Goal: Communication & Community: Answer question/provide support

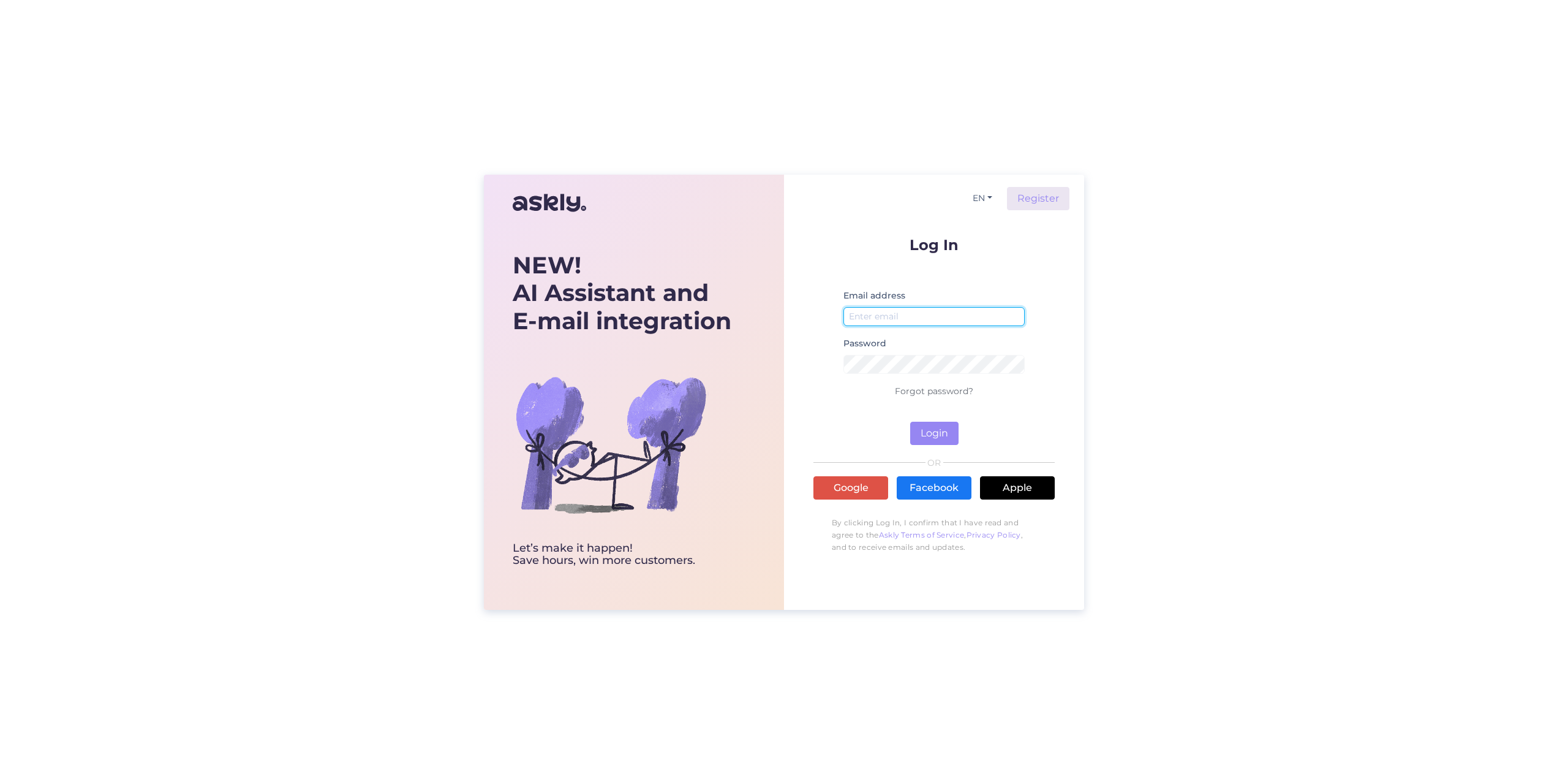
click at [1012, 313] on input "email" at bounding box center [934, 317] width 181 height 19
drag, startPoint x: 999, startPoint y: 322, endPoint x: 930, endPoint y: 337, distance: 70.6
click at [930, 337] on div "Email address anzelika.varblane@gmail.com Password" at bounding box center [934, 336] width 181 height 96
type input "anzelika.varblane@tktk"
click at [853, 489] on link "Google" at bounding box center [850, 488] width 74 height 23
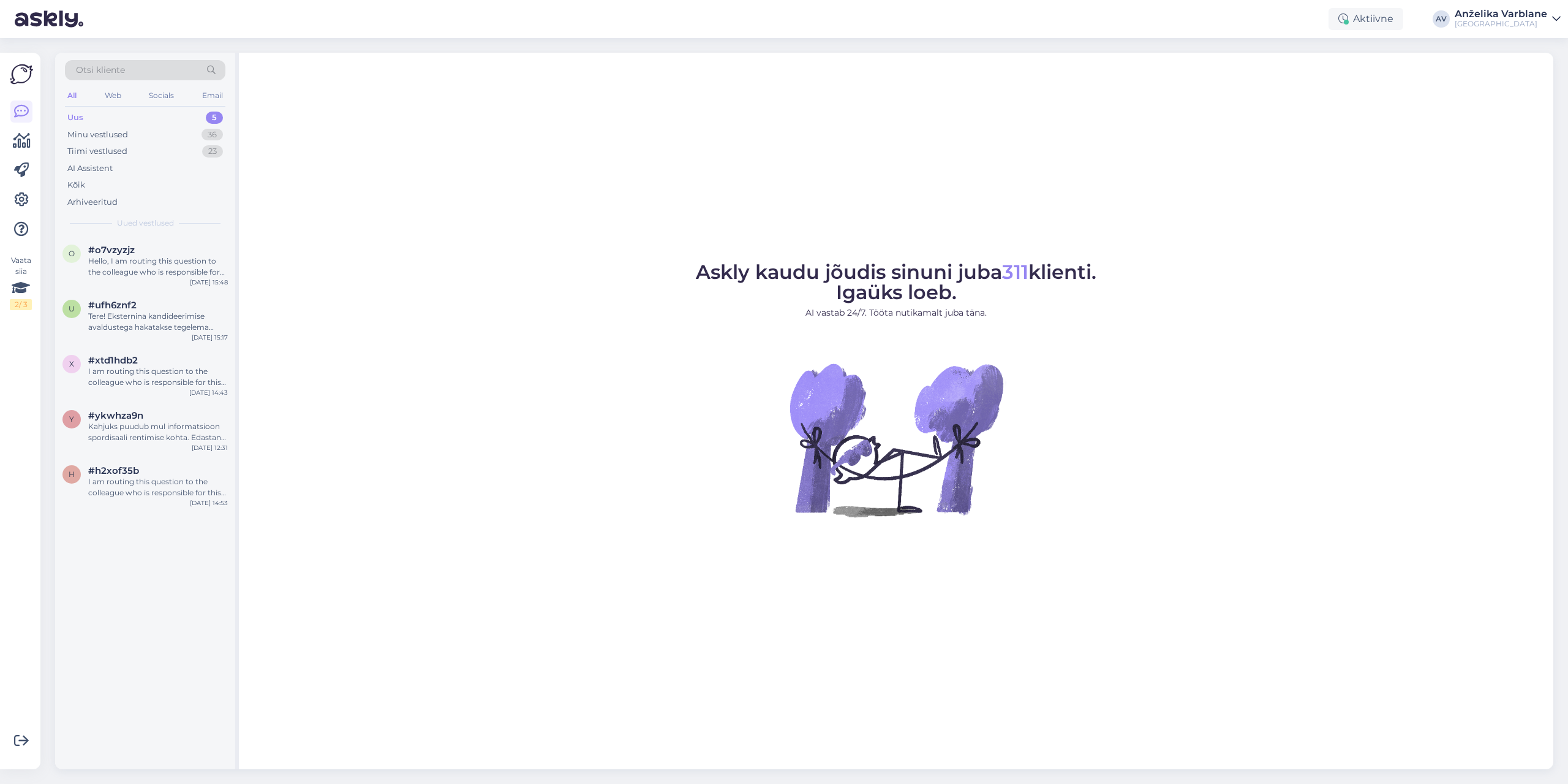
click at [130, 114] on div "Uus 5" at bounding box center [145, 118] width 160 height 17
click at [147, 261] on div "Hello, I am routing this question to the colleague who is responsible for this …" at bounding box center [158, 266] width 140 height 22
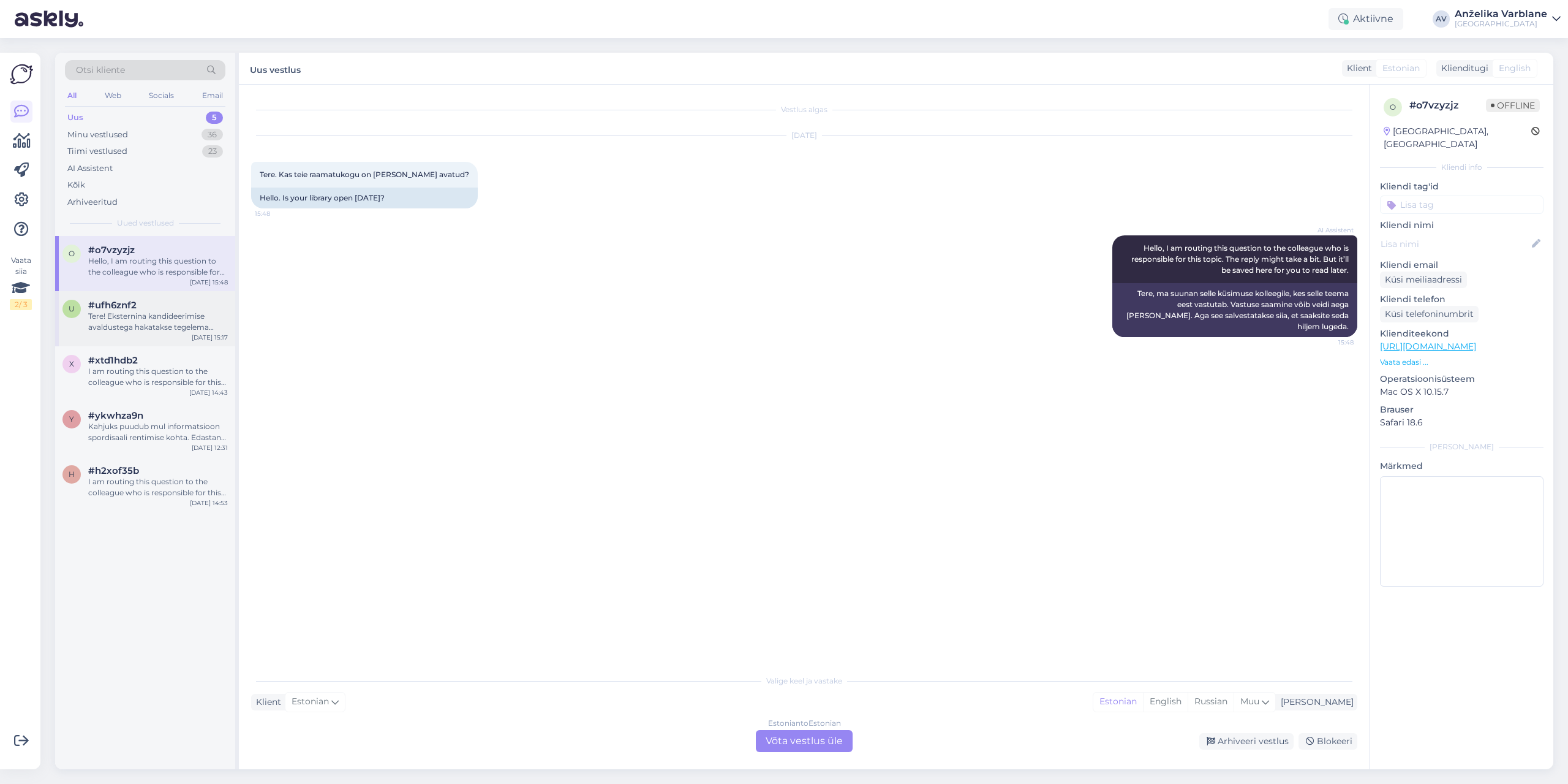
click at [141, 315] on div "Tere! Eksternina kandideerimise avaldustega hakatakse tegelema augustis. Info õ…" at bounding box center [158, 322] width 140 height 22
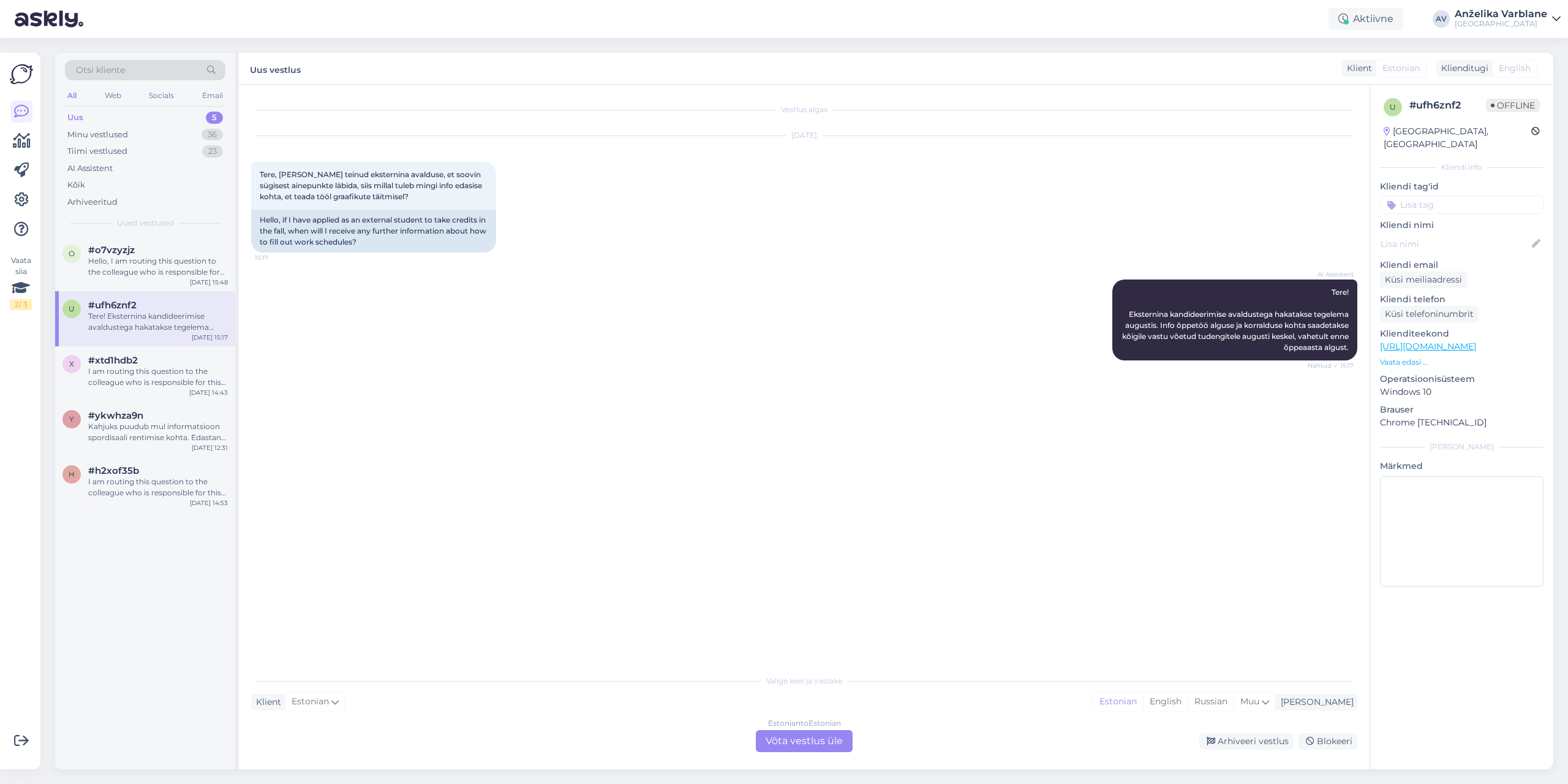
click at [818, 740] on div "Estonian to Estonian Võta vestlus üle" at bounding box center [804, 741] width 97 height 22
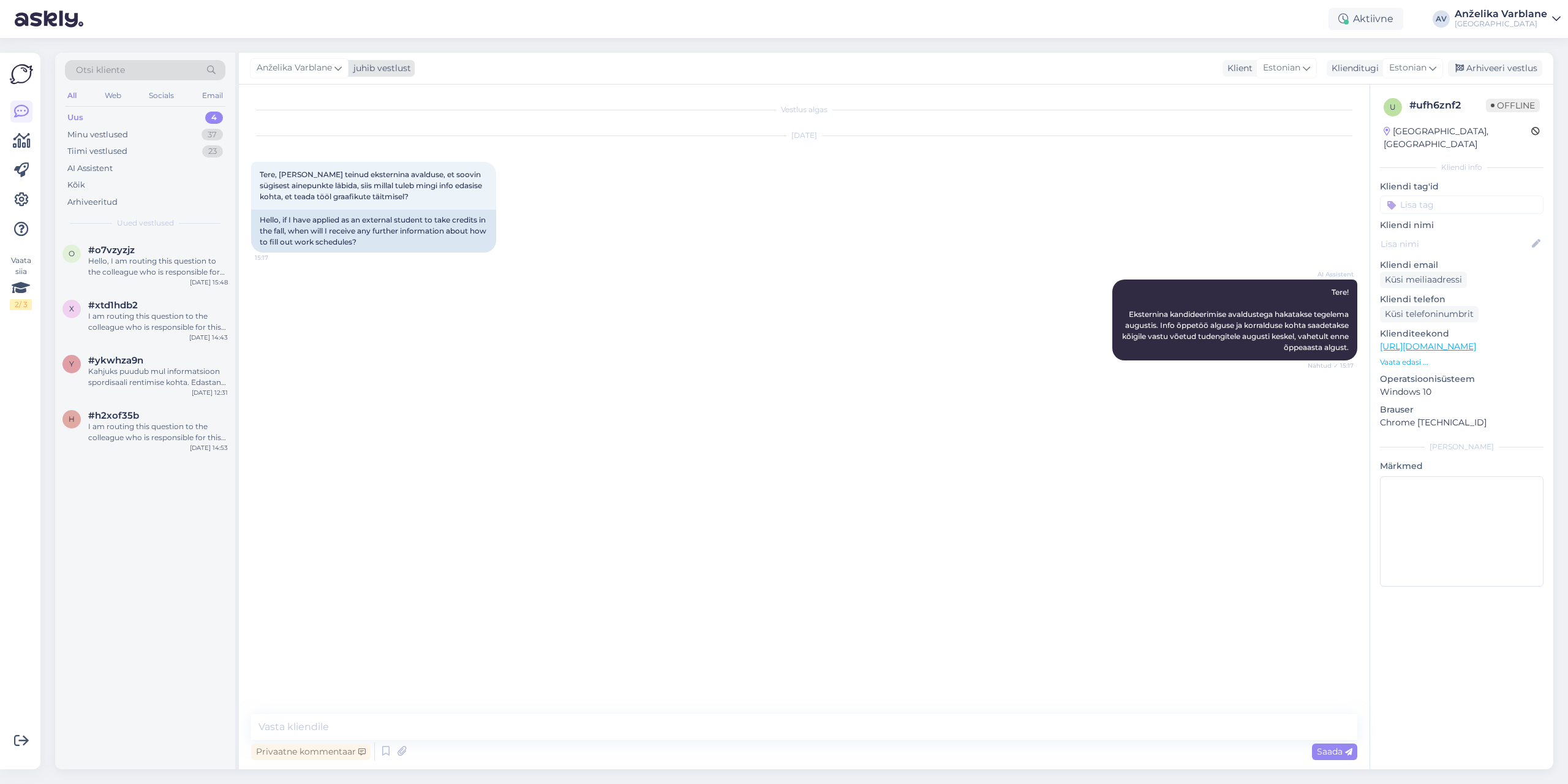
click at [333, 74] on div "Anželika Varblane" at bounding box center [299, 68] width 99 height 20
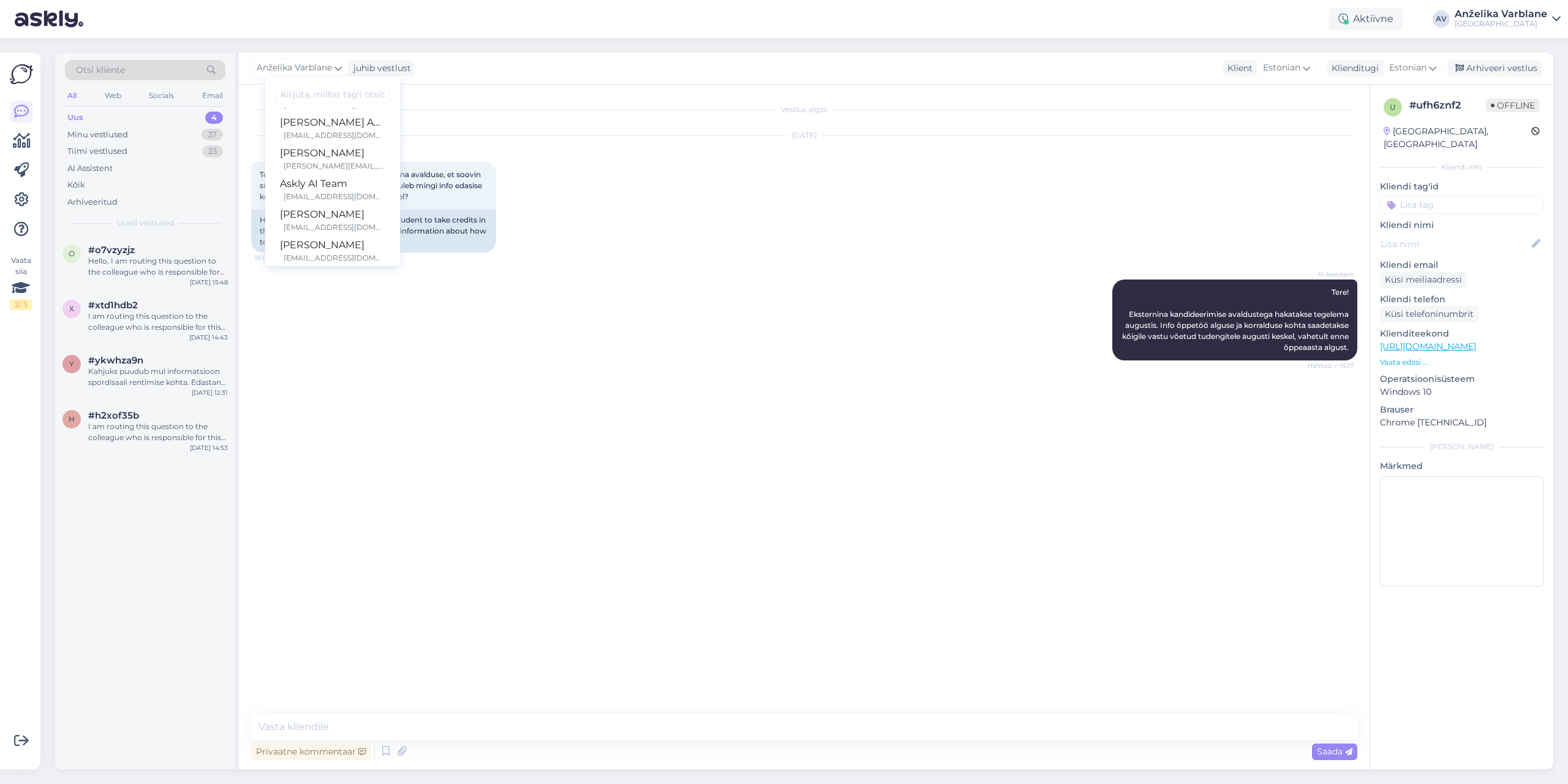
scroll to position [184, 0]
click at [338, 186] on div "[PERSON_NAME]" at bounding box center [332, 184] width 105 height 15
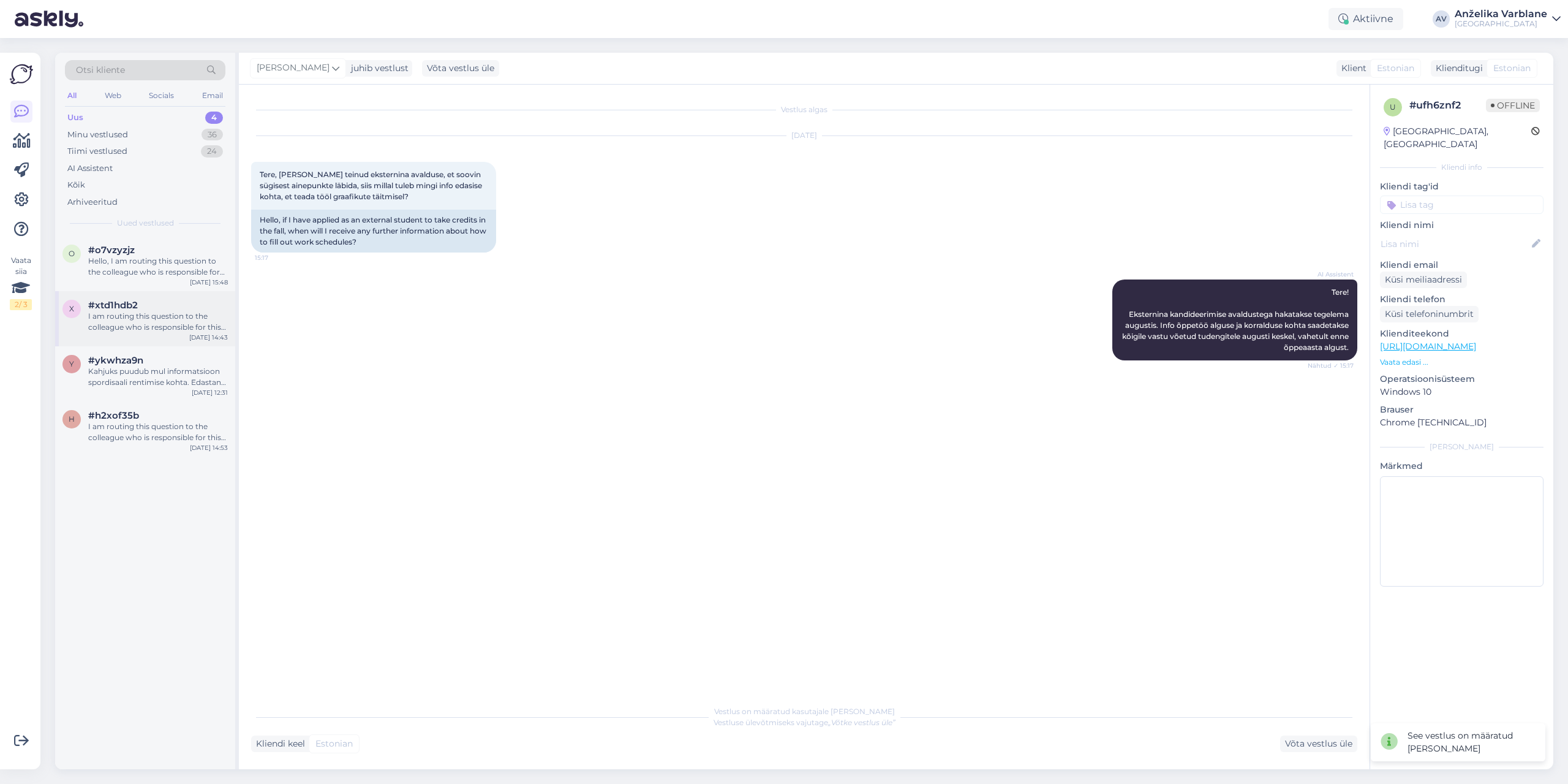
click at [142, 304] on div "#xtd1hdb2" at bounding box center [158, 305] width 140 height 11
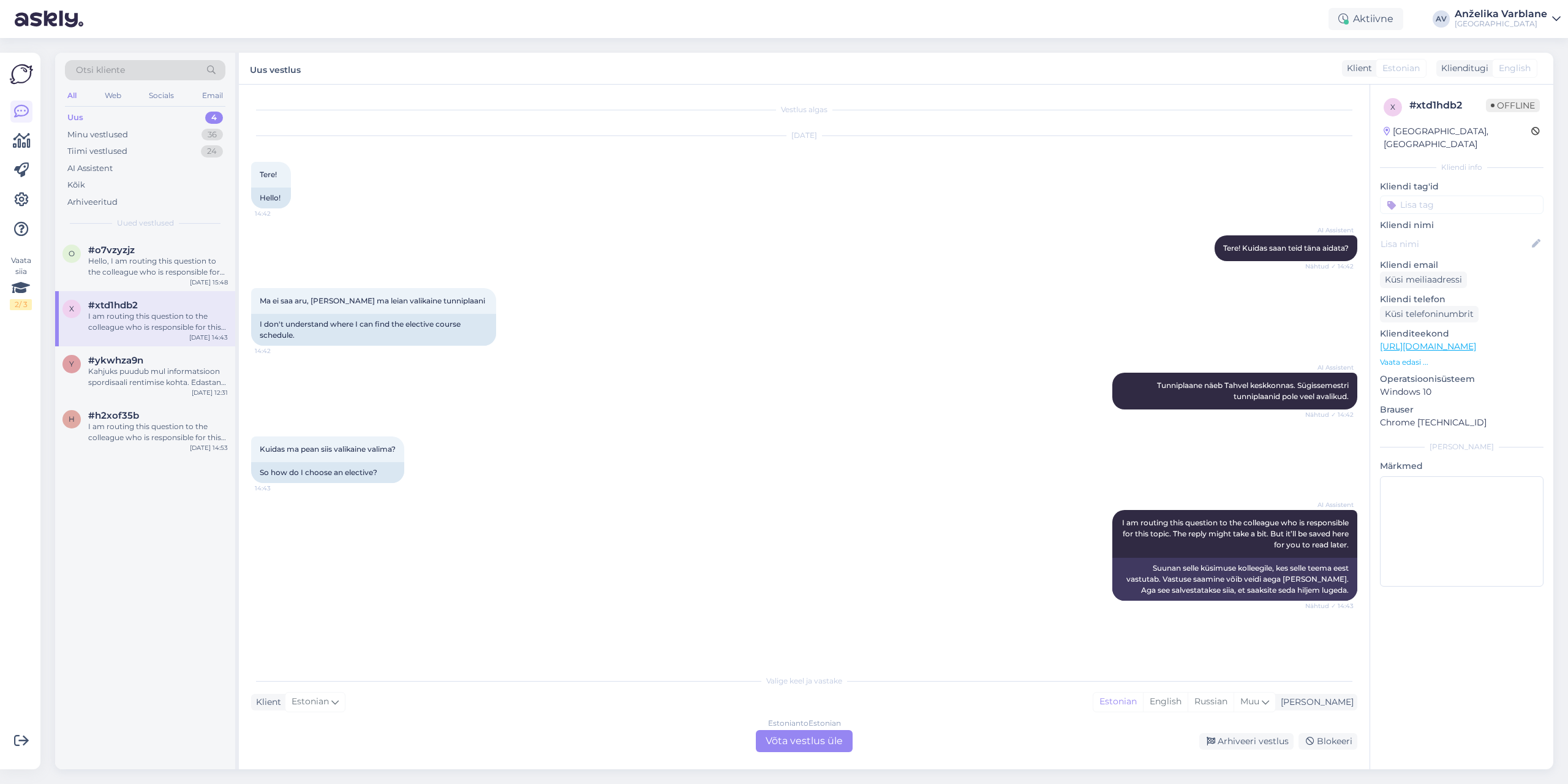
click at [777, 731] on div "Estonian to Estonian Võta vestlus üle" at bounding box center [804, 741] width 97 height 22
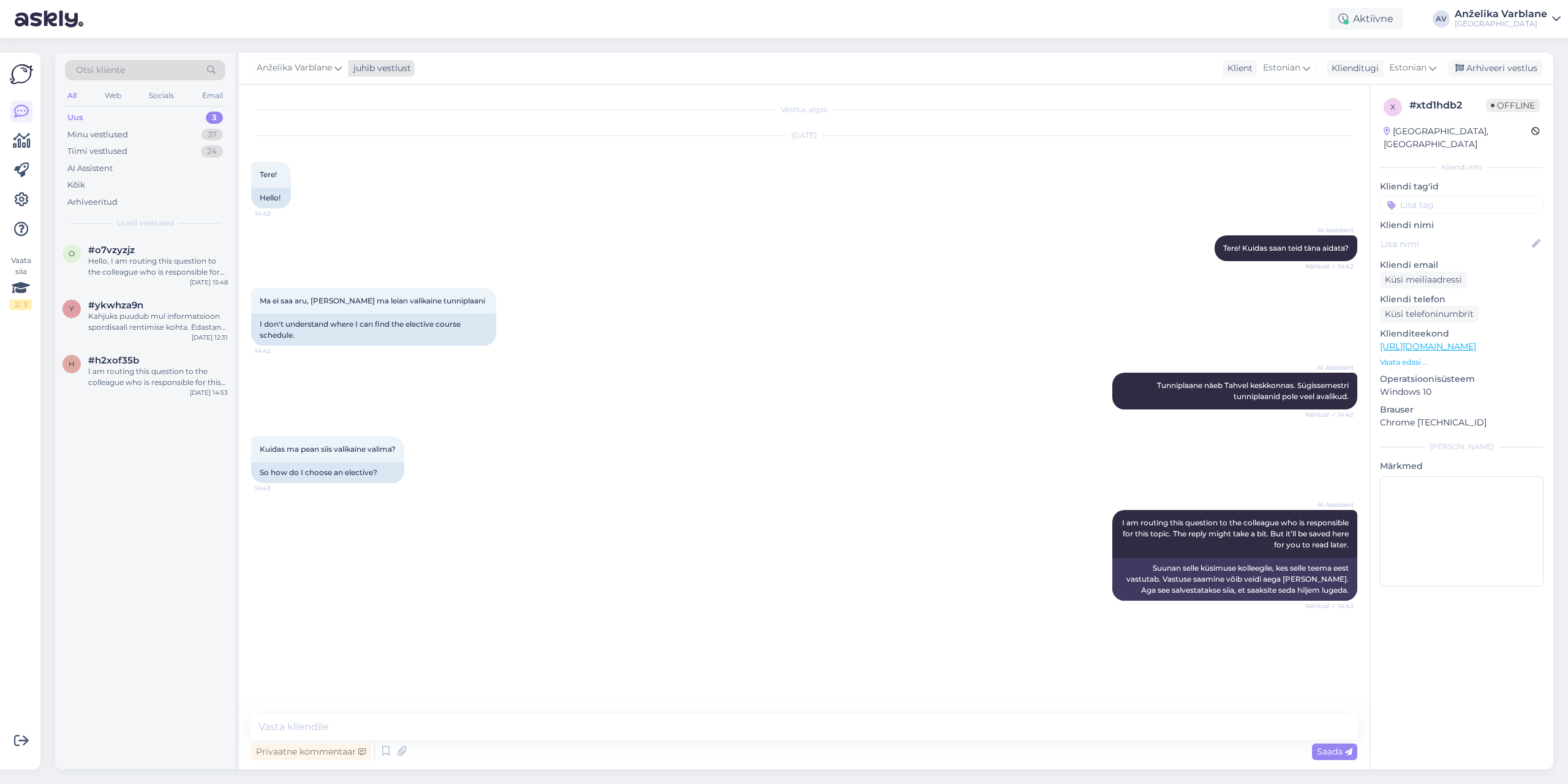
click at [338, 62] on icon at bounding box center [338, 67] width 7 height 13
click at [323, 185] on div "[PERSON_NAME]" at bounding box center [332, 184] width 105 height 15
click at [134, 320] on div "Kahjuks puudub mul informatsioon spordisaali rentimise kohta. Edastan Teie päri…" at bounding box center [158, 322] width 140 height 22
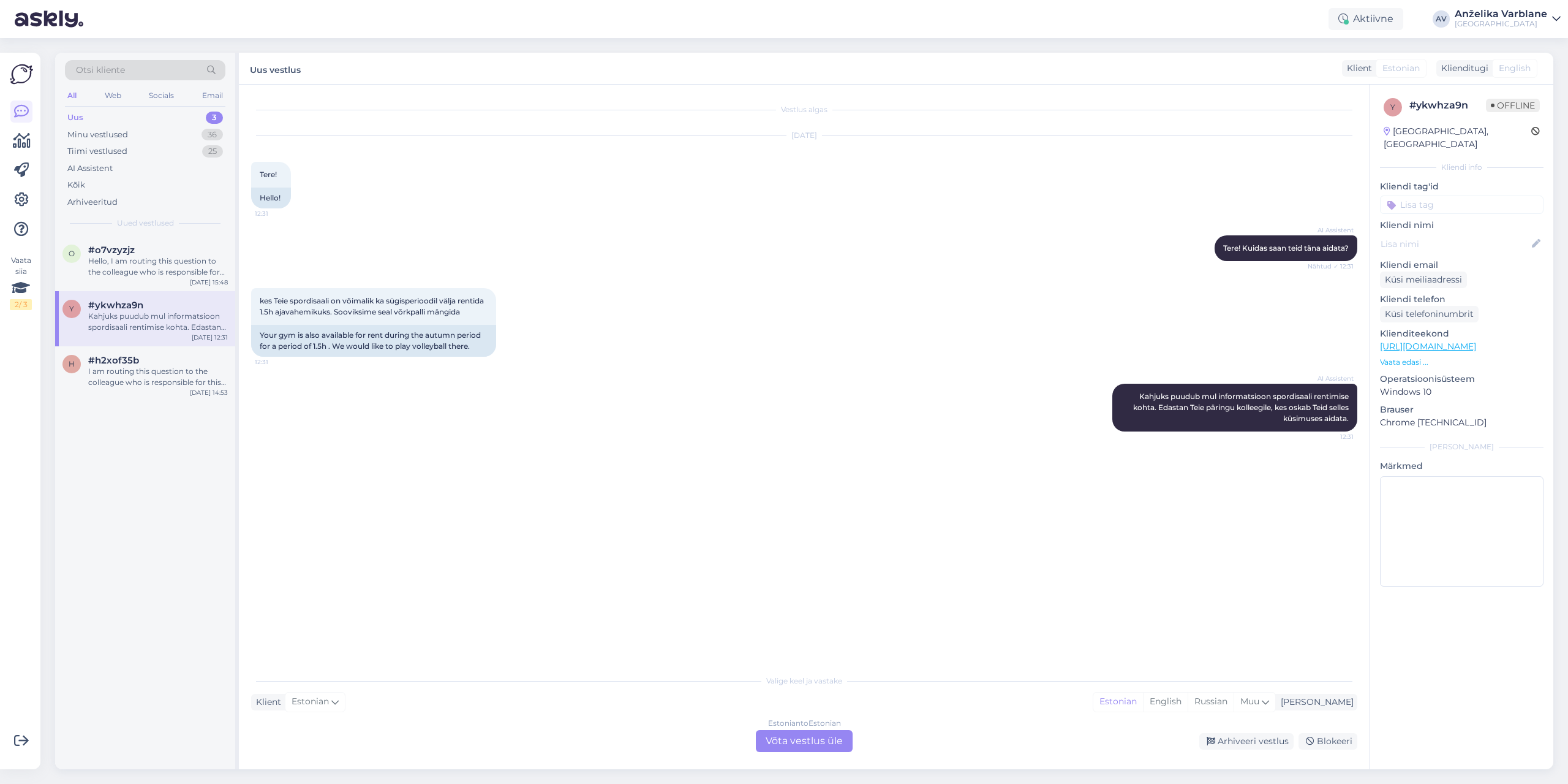
click at [1412, 356] on p "Vaata edasi ..." at bounding box center [1461, 362] width 164 height 11
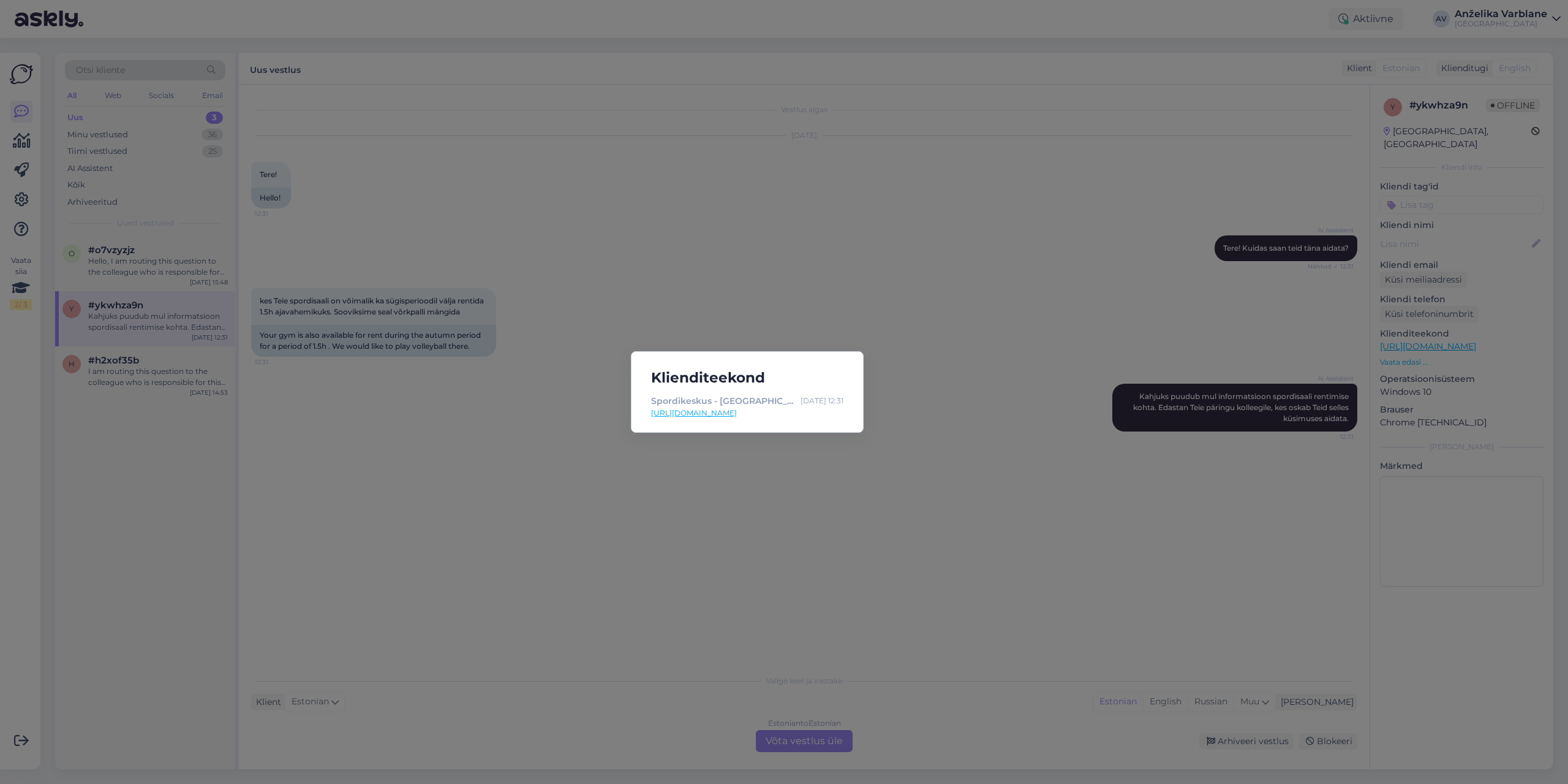
click at [1412, 351] on div "Klienditeekond Spordikeskus - [GEOGRAPHIC_DATA] [DATE] 12:31 [URL][DOMAIN_NAME]" at bounding box center [784, 392] width 1568 height 784
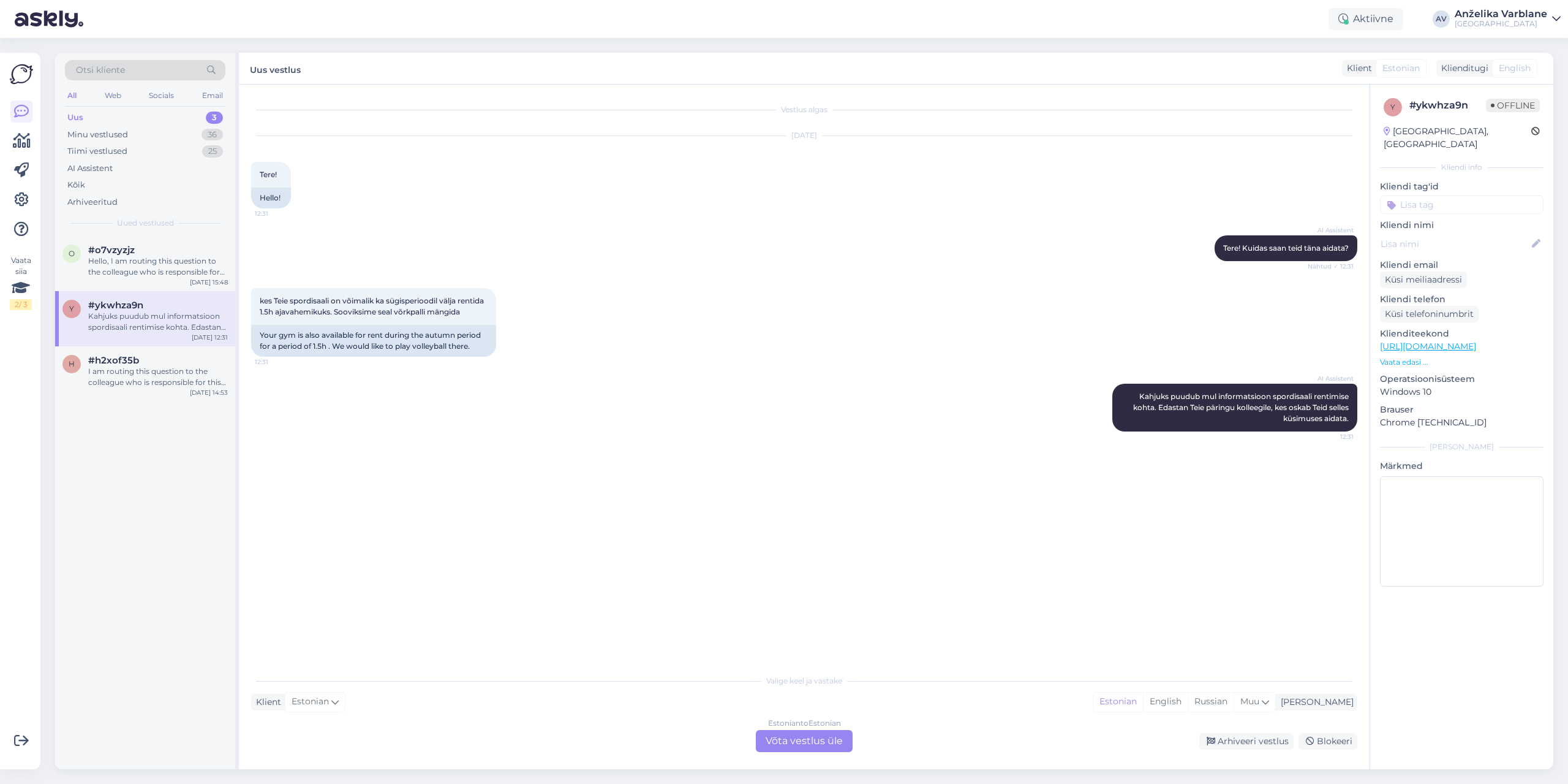
click at [1442, 341] on link "[URL][DOMAIN_NAME]" at bounding box center [1428, 346] width 96 height 11
click at [789, 742] on div "Estonian to Estonian Võta vestlus üle" at bounding box center [804, 741] width 97 height 22
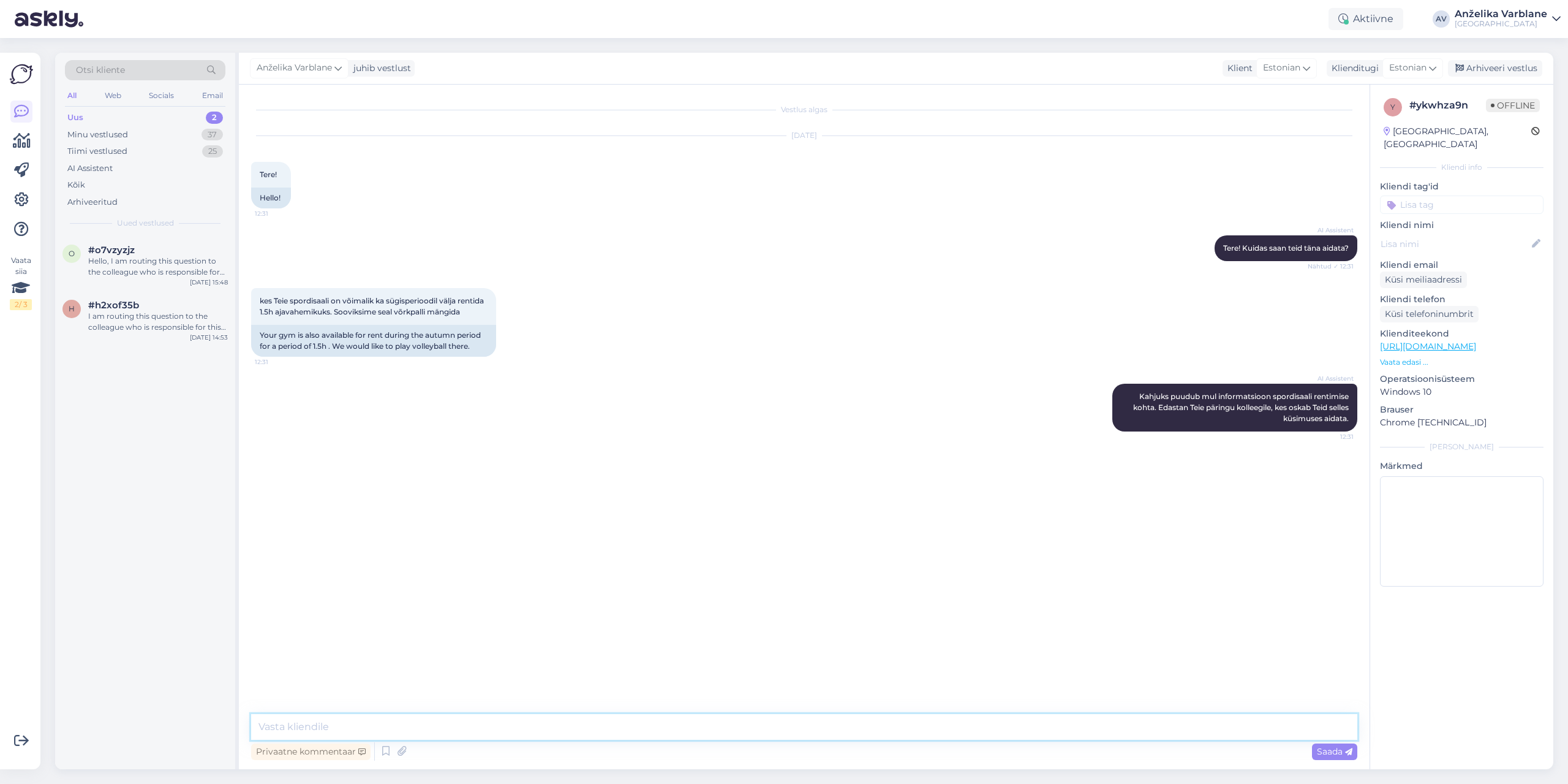
click at [696, 716] on textarea at bounding box center [804, 727] width 1107 height 26
paste textarea "Email [EMAIL_ADDRESS][DOMAIN_NAME] Phone [PHONE_NUMBER] Location TLN-B208"
type textarea "Tere! Palun võtke ühendust Ene Golubevaga Email [EMAIL_ADDRESS][DOMAIN_NAME] Ph…"
click at [155, 265] on div "Hello, I am routing this question to the colleague who is responsible for this …" at bounding box center [158, 266] width 140 height 22
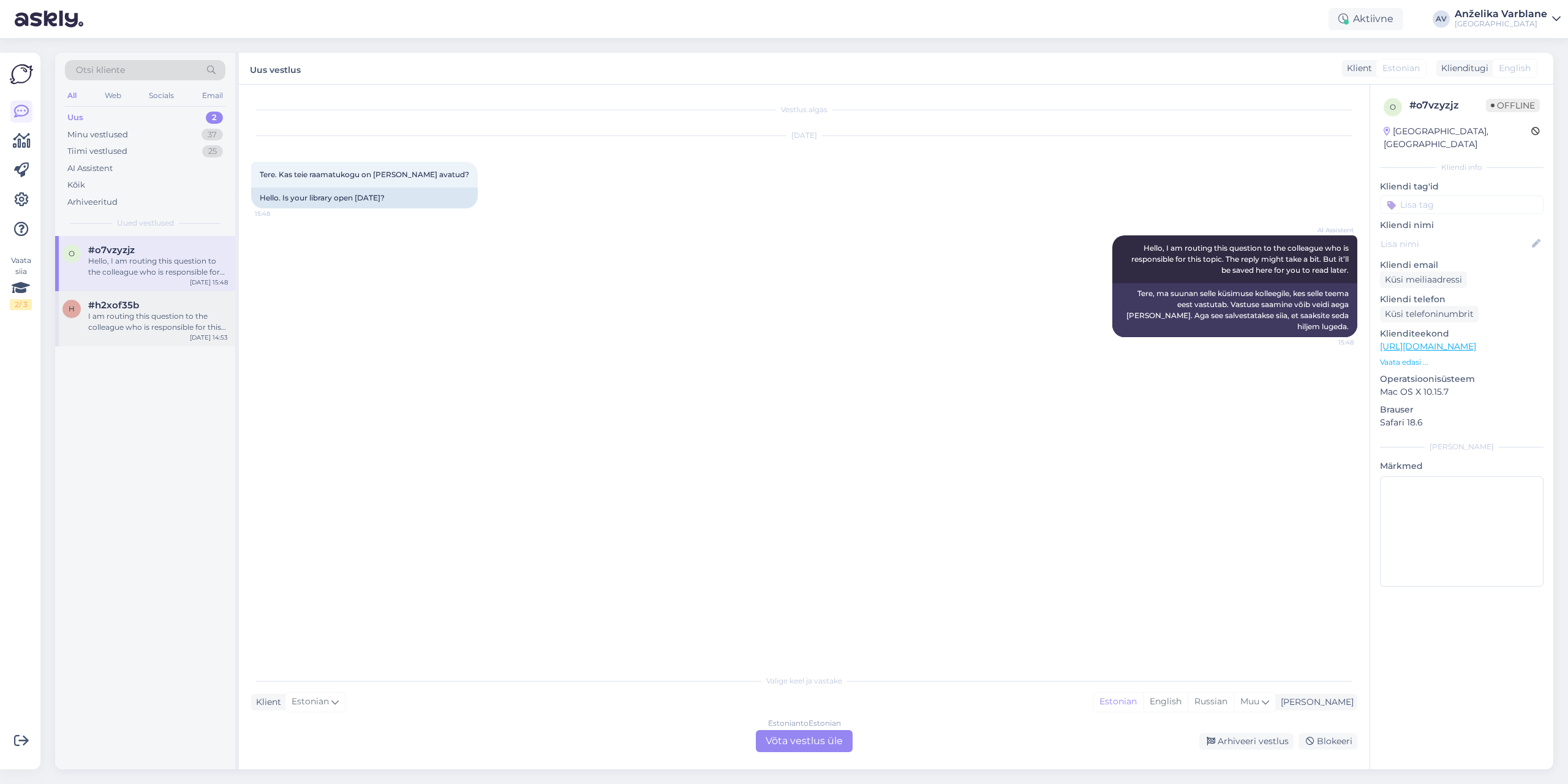
click at [162, 307] on div "#h2xof35b" at bounding box center [158, 305] width 140 height 11
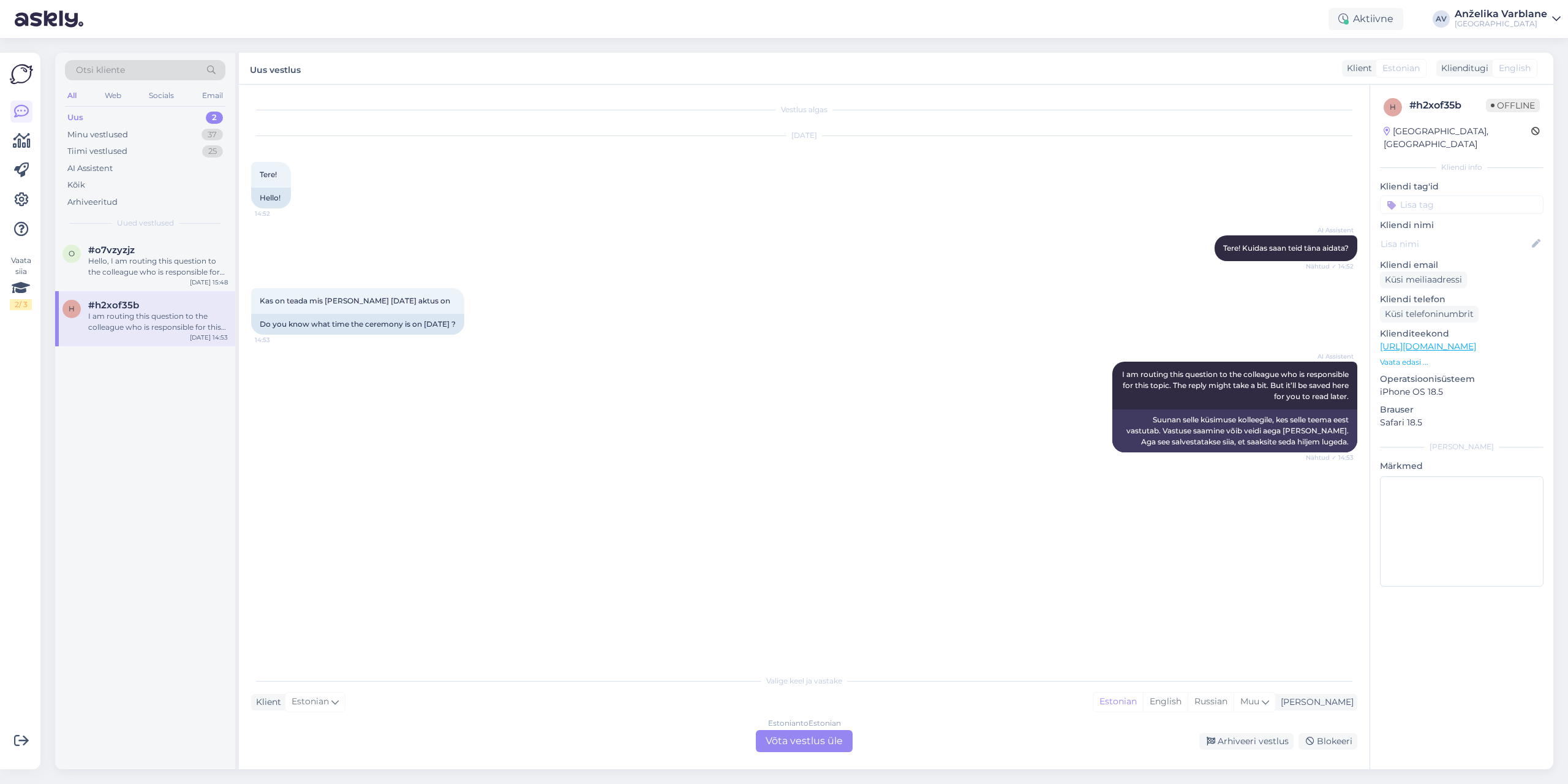
click at [775, 731] on div "Estonian to Estonian Võta vestlus üle" at bounding box center [804, 741] width 97 height 22
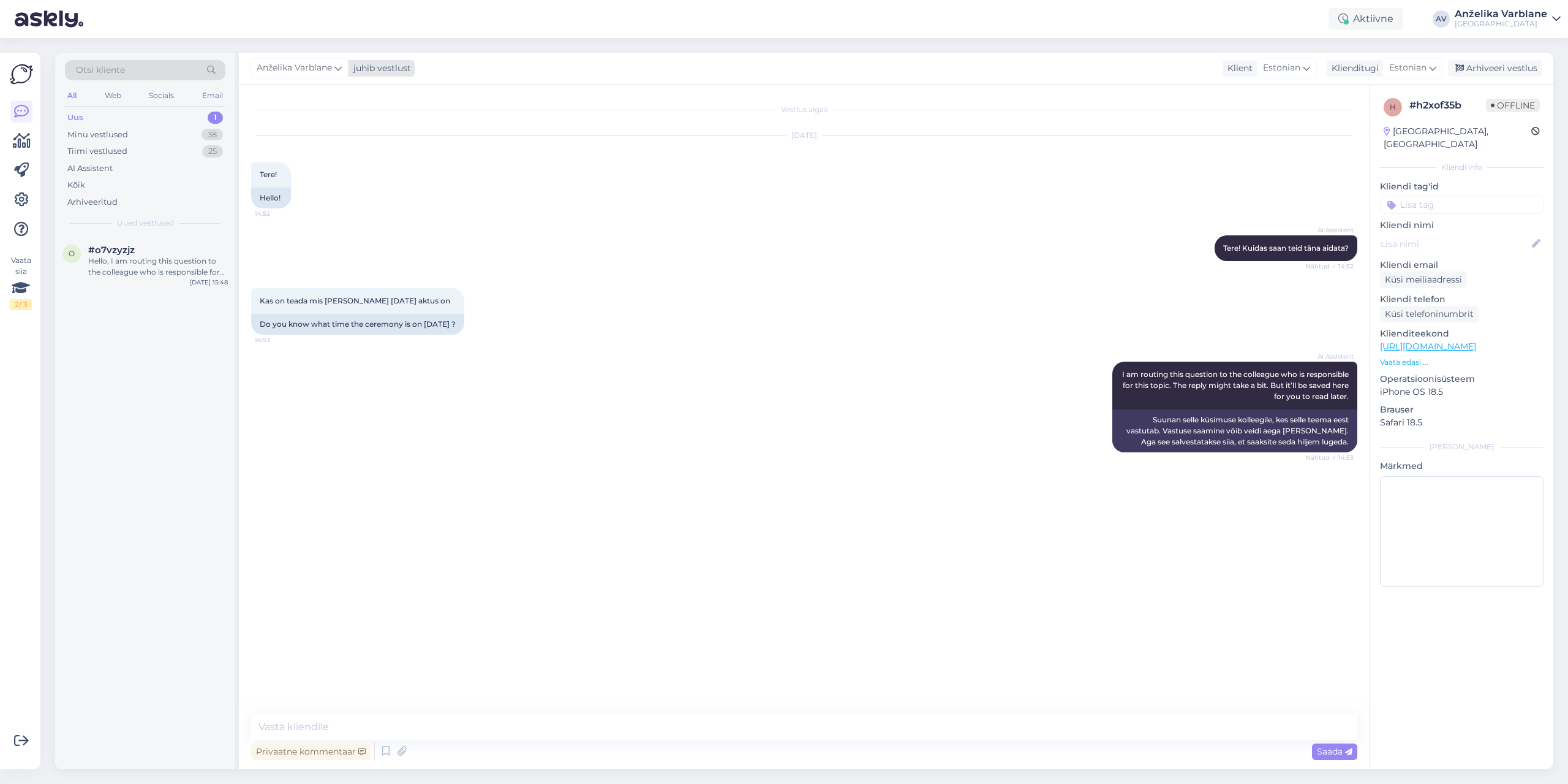
click at [336, 73] on icon at bounding box center [338, 67] width 7 height 13
click at [338, 187] on div "[PERSON_NAME]" at bounding box center [332, 184] width 105 height 15
click at [143, 257] on div "Hello, I am routing this question to the colleague who is responsible for this …" at bounding box center [158, 266] width 140 height 22
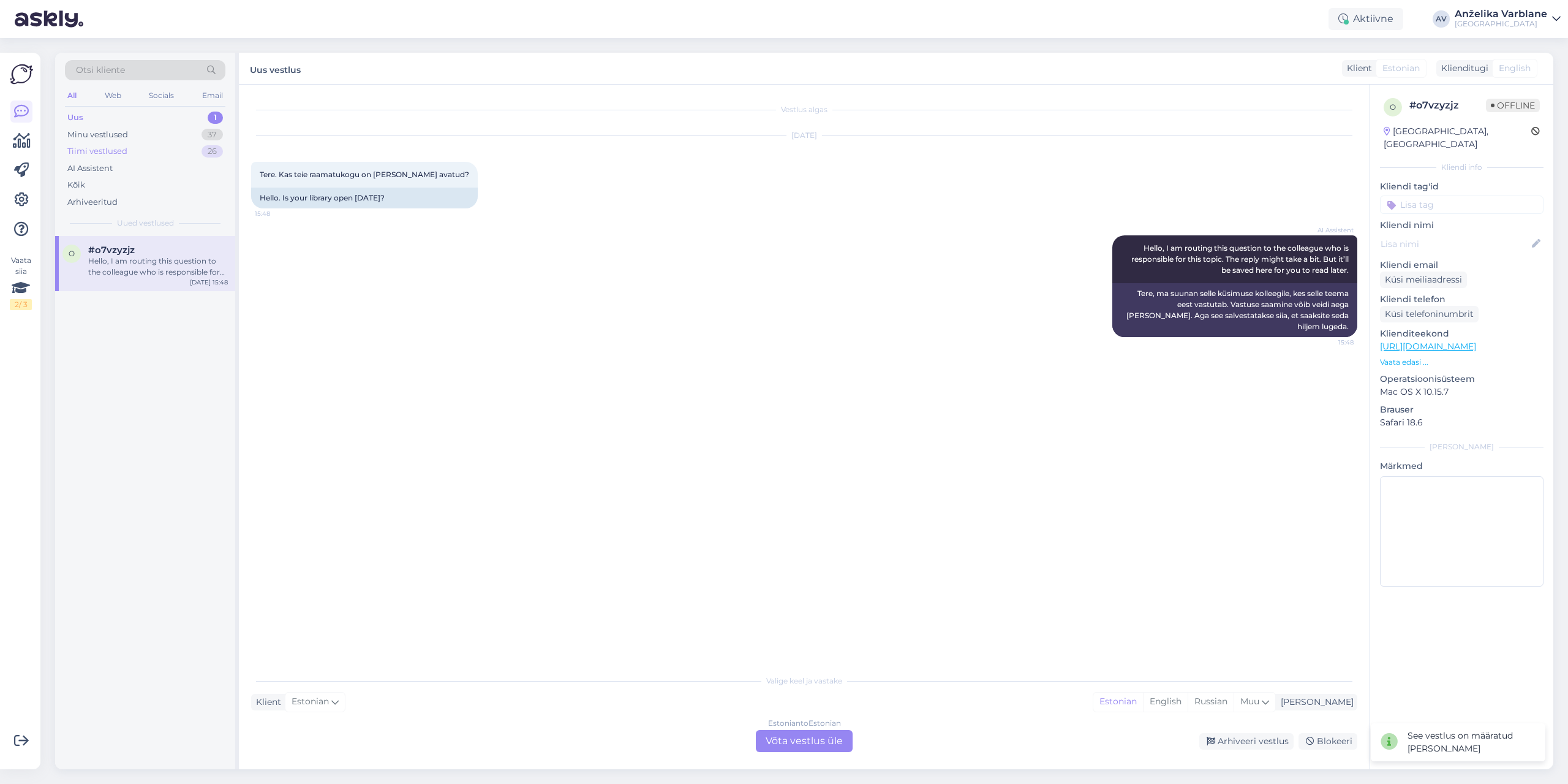
click at [131, 153] on div "Tiimi vestlused 26" at bounding box center [145, 151] width 160 height 17
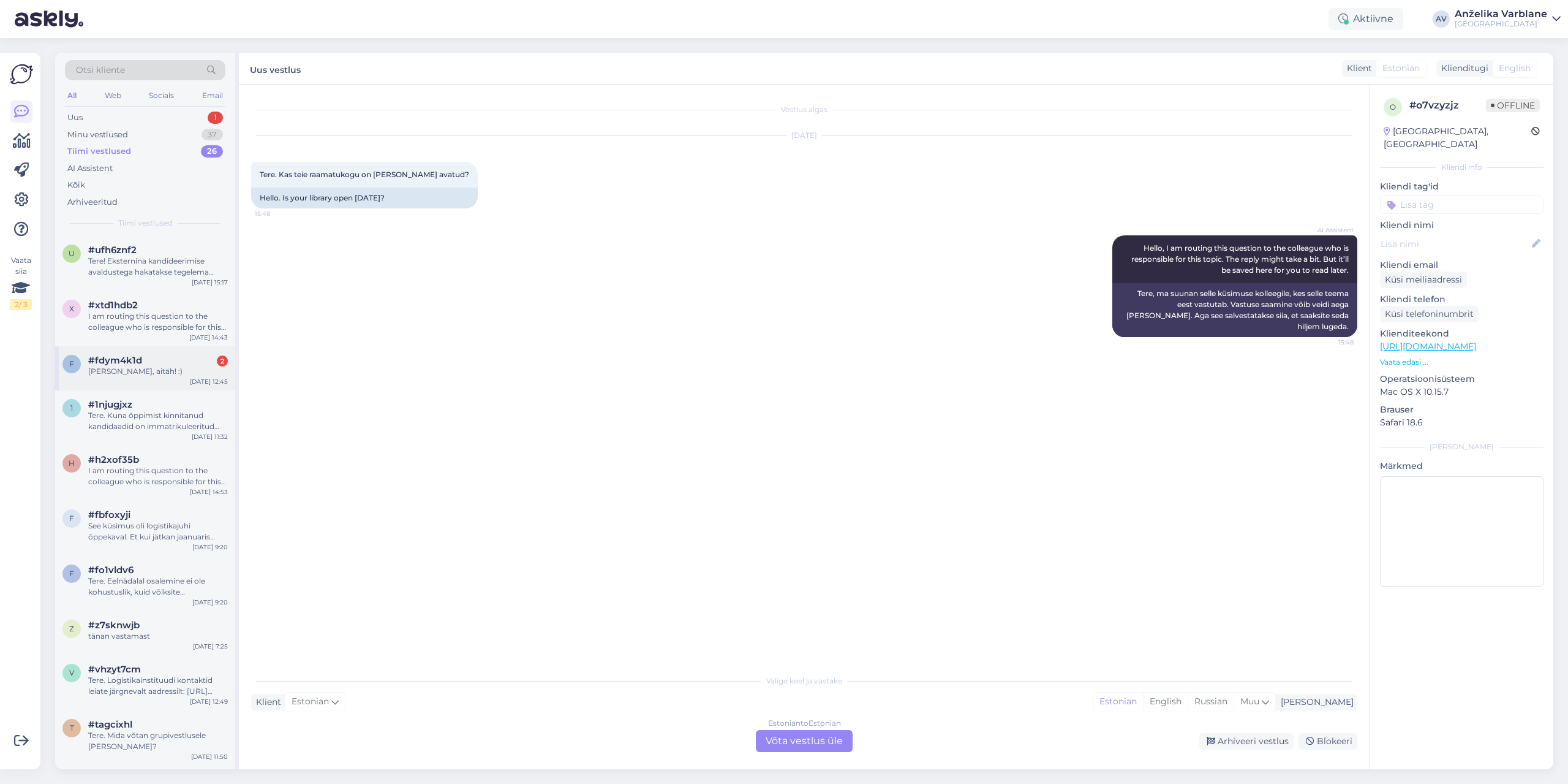
click at [181, 369] on div "[PERSON_NAME], aitäh! :)" at bounding box center [158, 371] width 140 height 11
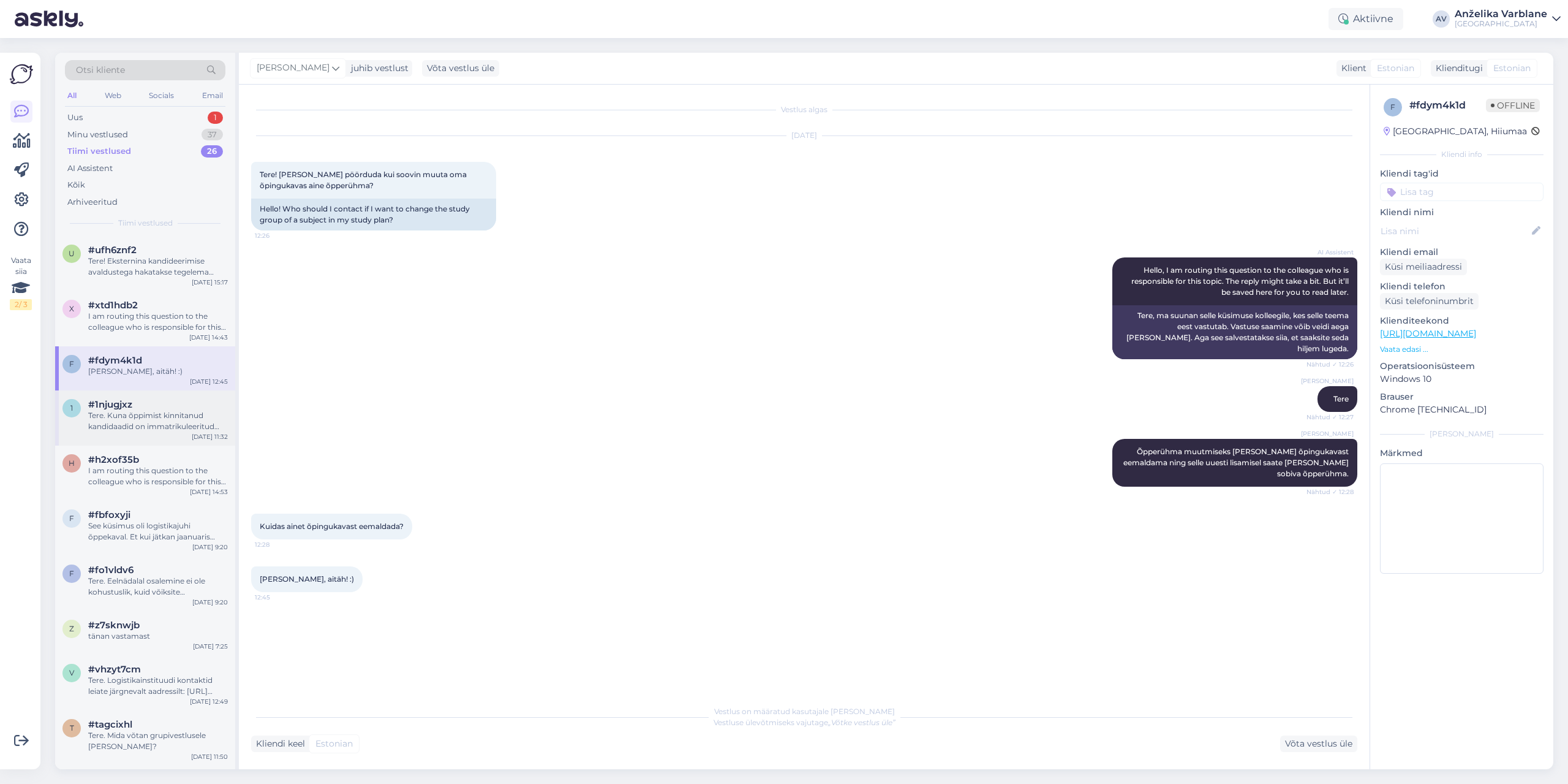
click at [145, 412] on div "Tere. Kuna õppimist kinnitanud kandidaadid on immatrikuleeritud [DATE], siis nü…" at bounding box center [158, 421] width 140 height 22
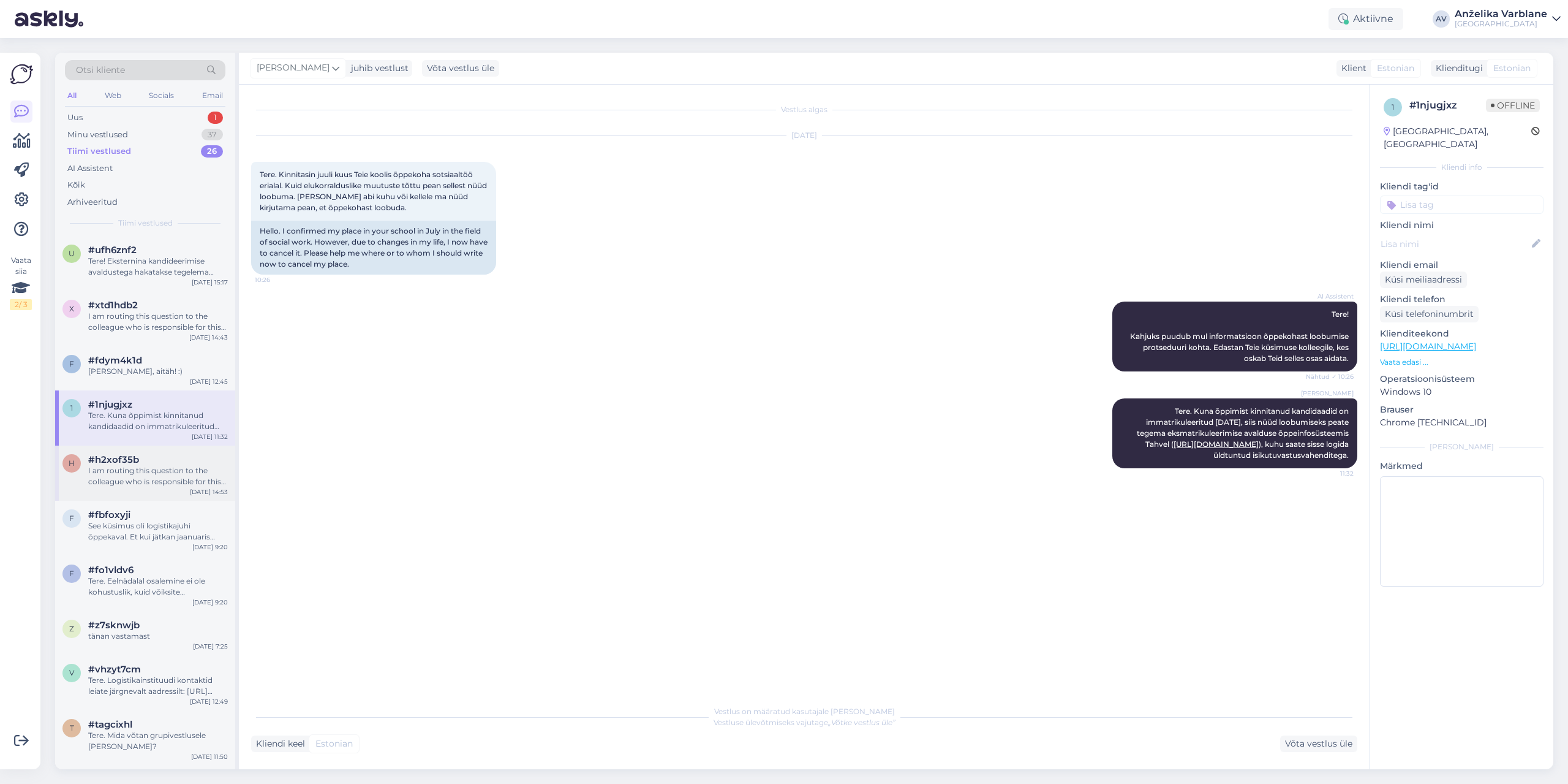
click at [167, 466] on div "I am routing this question to the colleague who is responsible for this topic. …" at bounding box center [158, 476] width 140 height 22
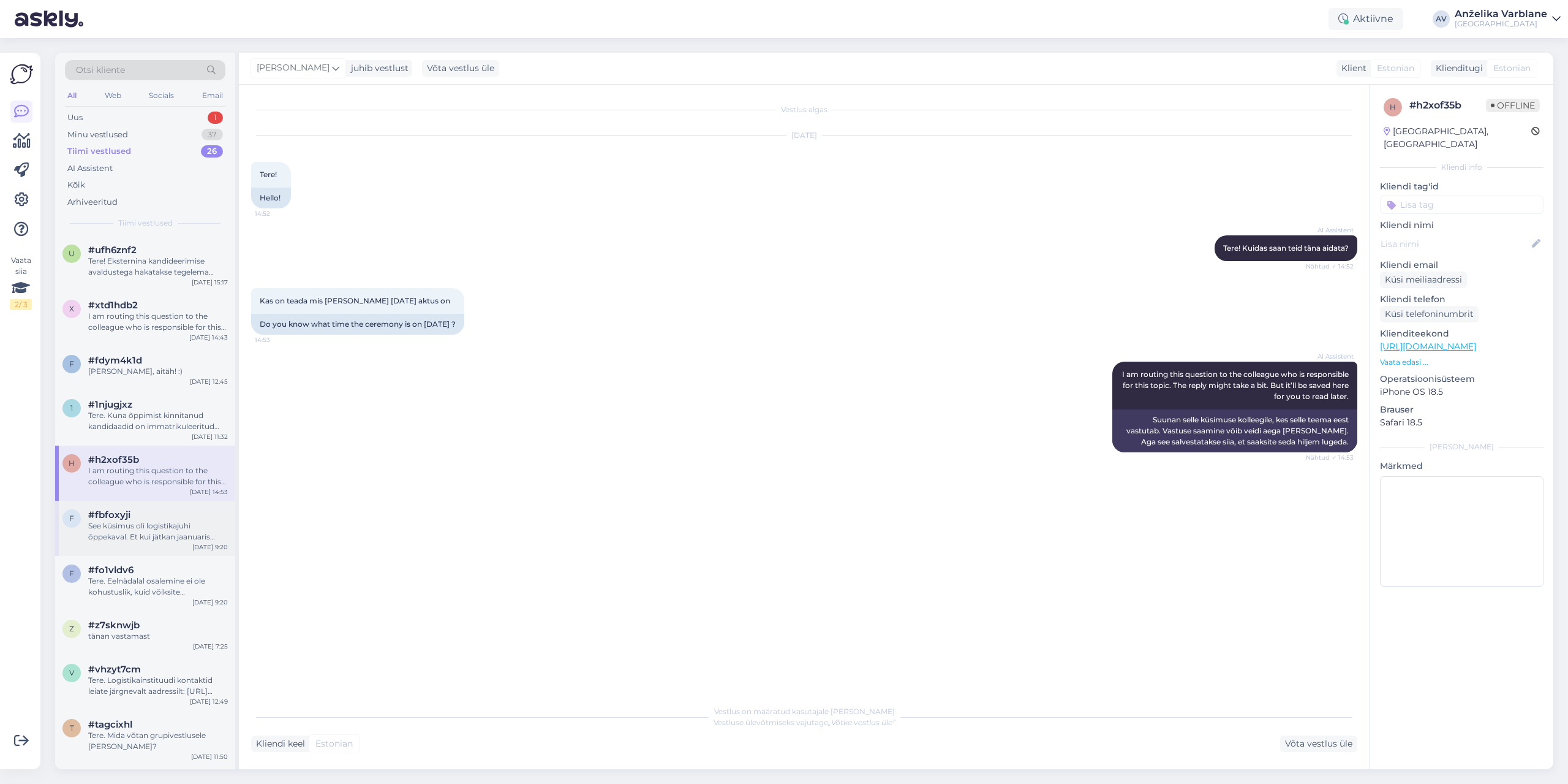
click at [120, 538] on div "See küsimus oli logistikajuhi õppekaval. Et kui jätkan jaanuaris logistikaga, s…" at bounding box center [158, 531] width 140 height 22
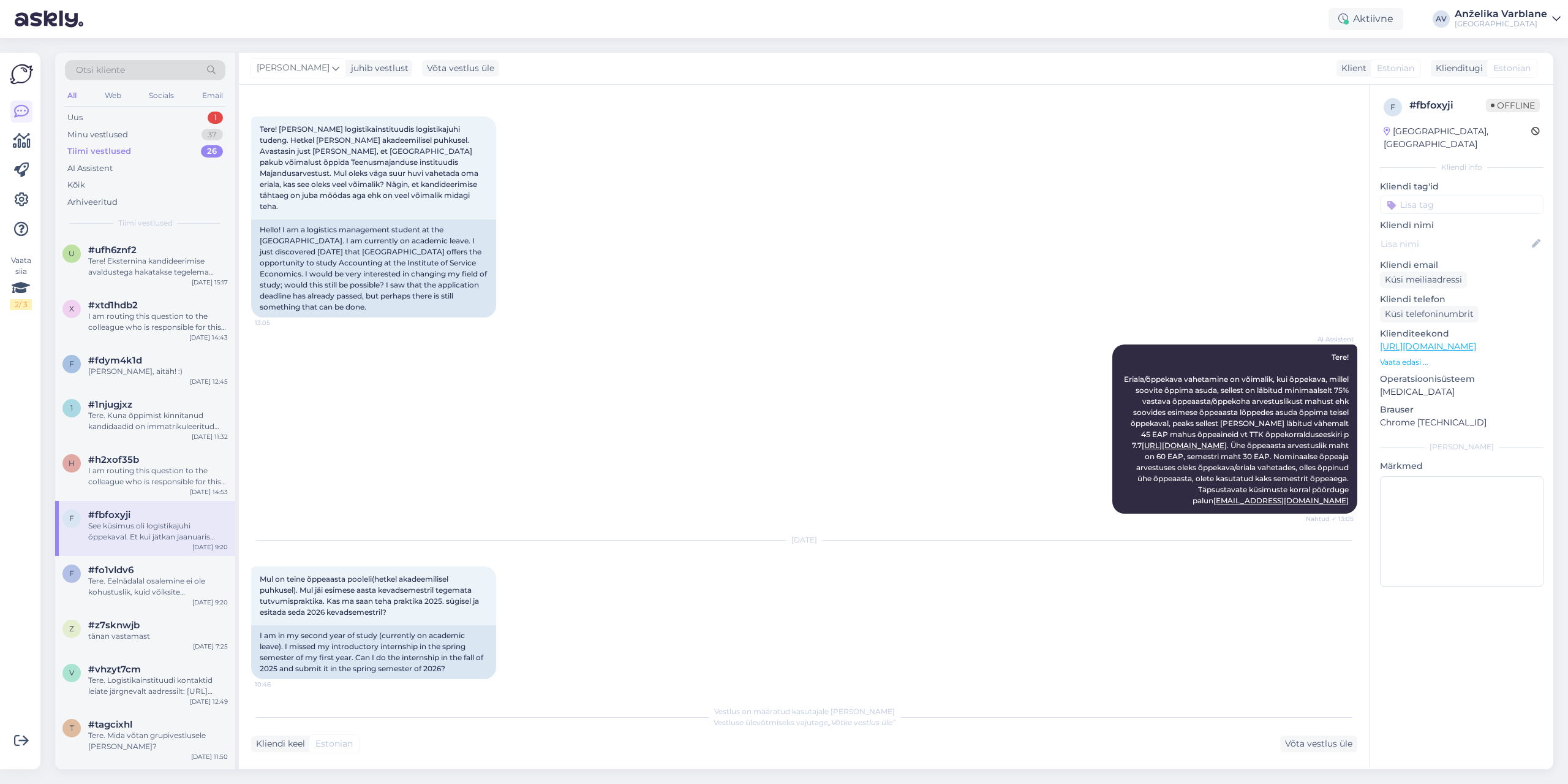
scroll to position [413, 0]
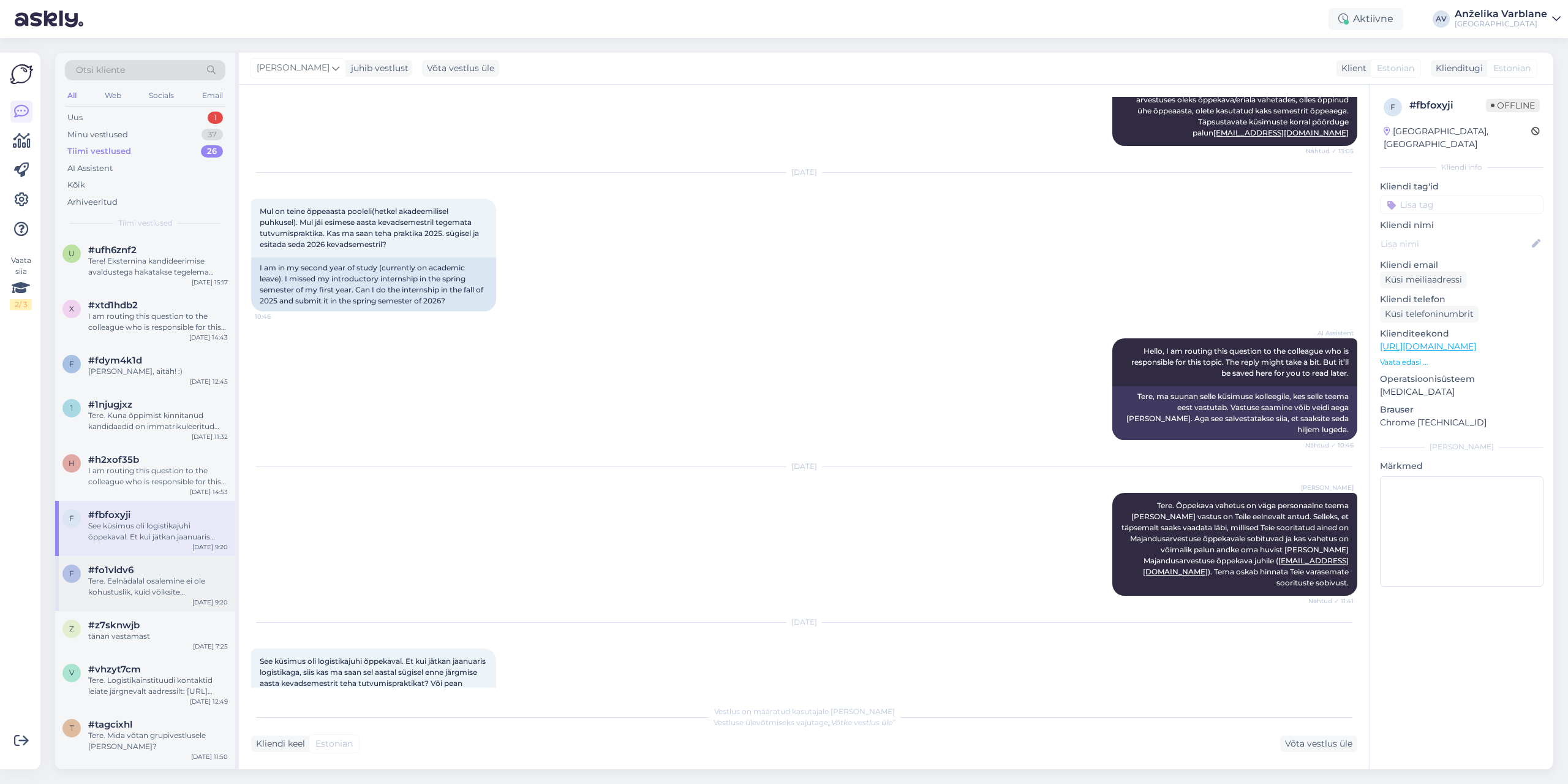
click at [193, 584] on div "Tere. Eelnädalal osalemine ei ole kohustuslik, kuid võiksite mitteosalemisest s…" at bounding box center [158, 586] width 140 height 22
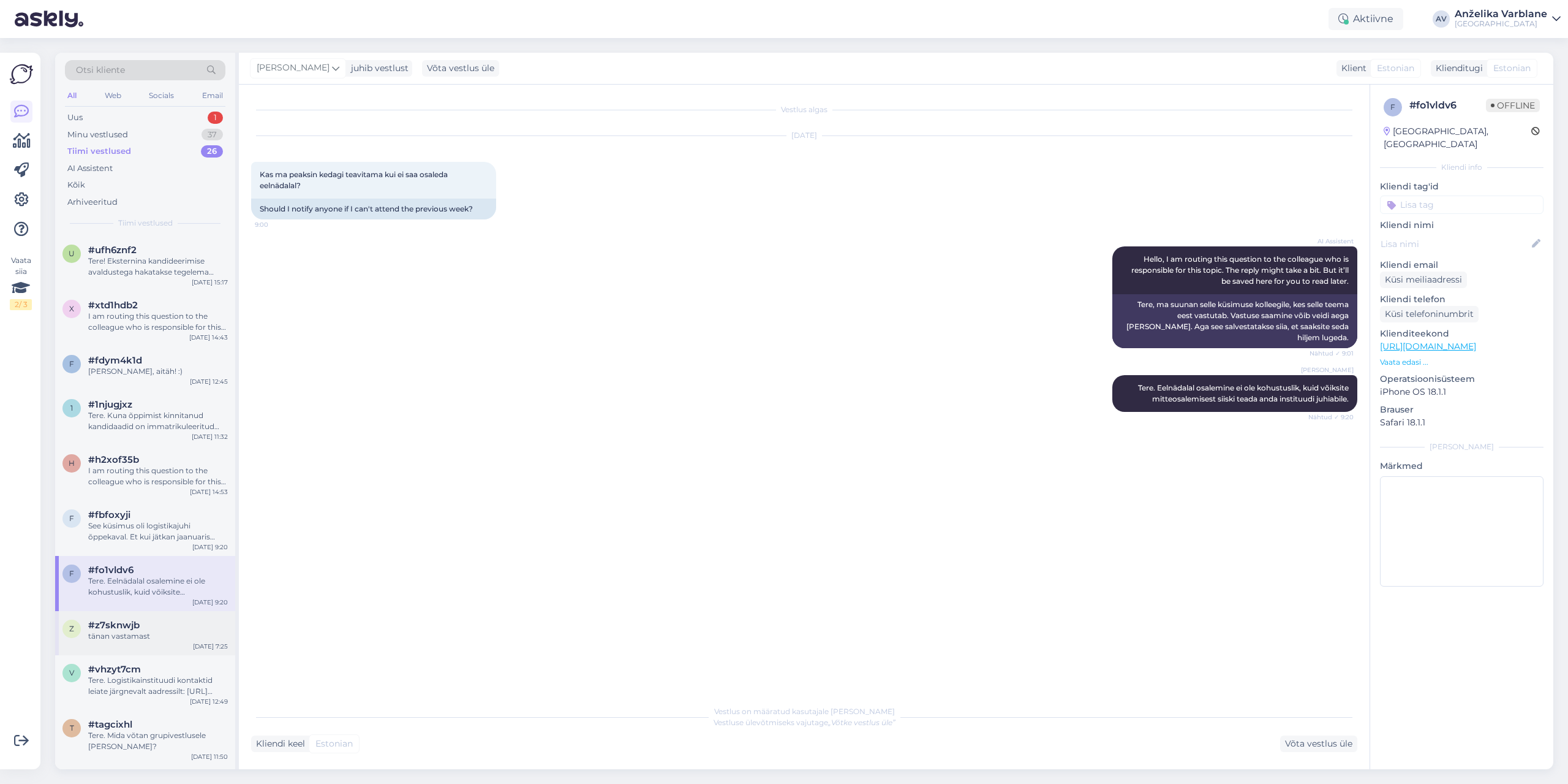
click at [180, 635] on div "tänan vastamast" at bounding box center [158, 636] width 140 height 11
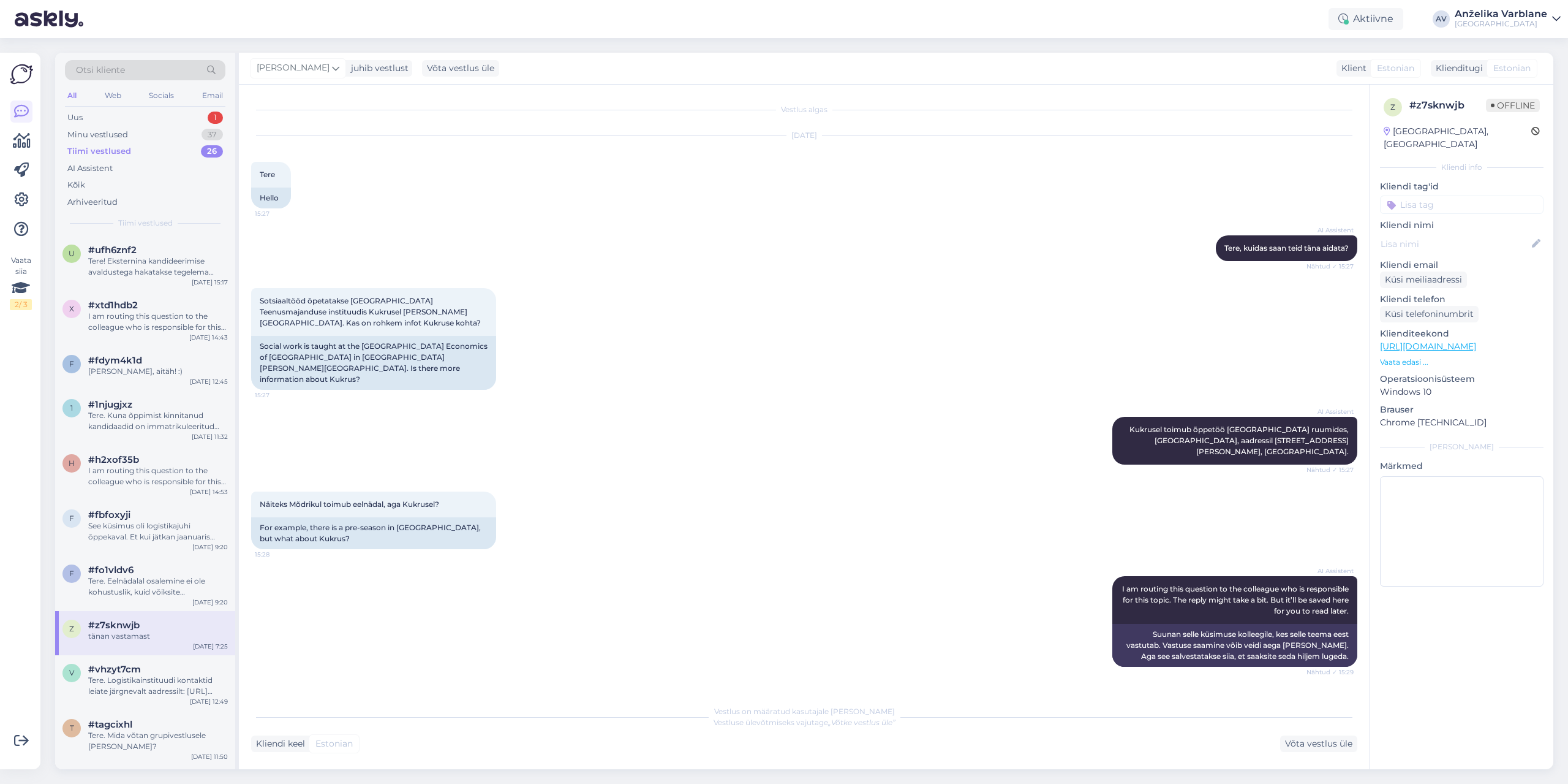
scroll to position [245, 0]
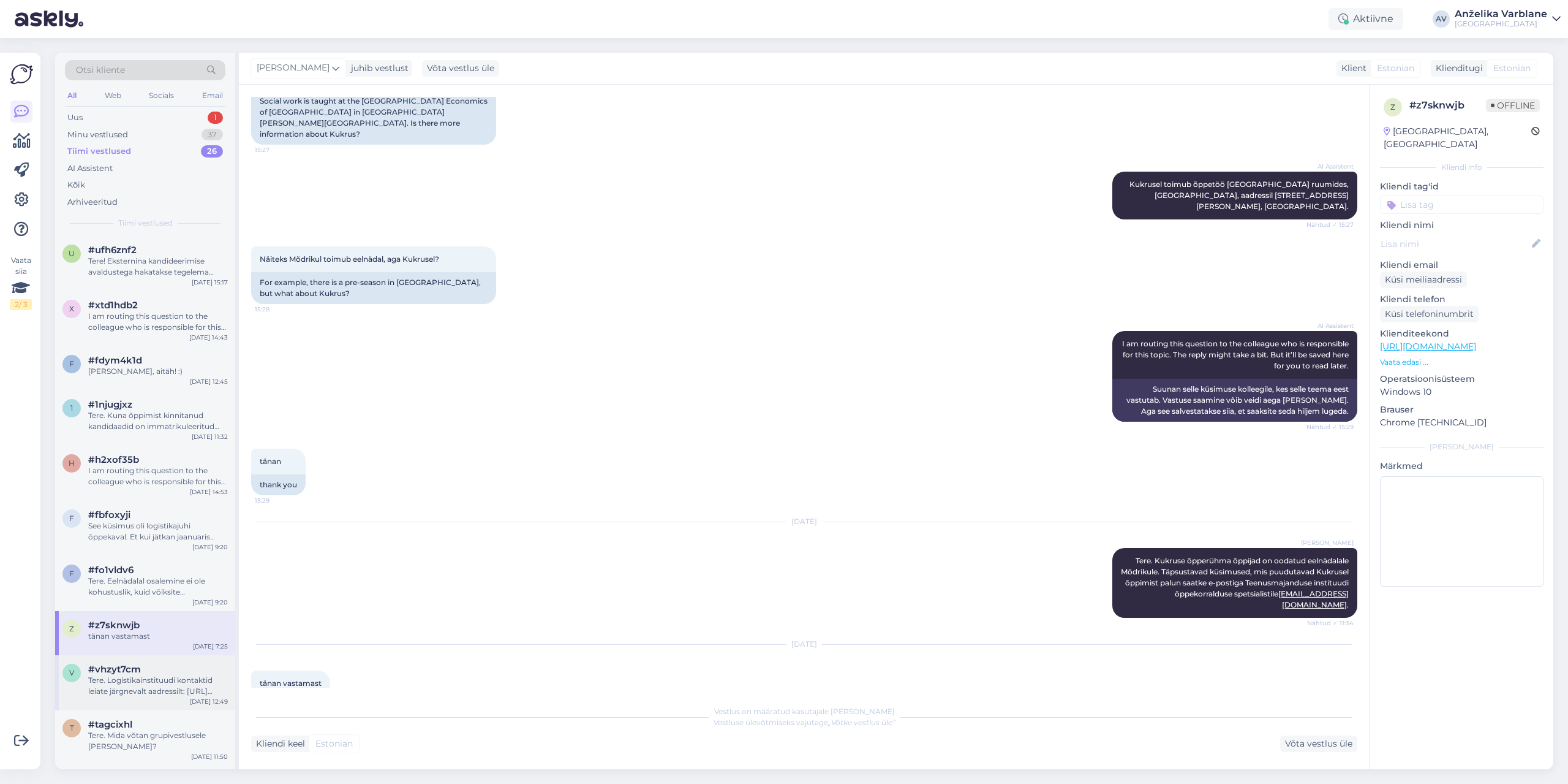
click at [161, 675] on div "Tere. Logistikainstituudi kontaktid leiate järgnevalt aadressilt: [URL][DOMAIN_…" at bounding box center [158, 686] width 140 height 22
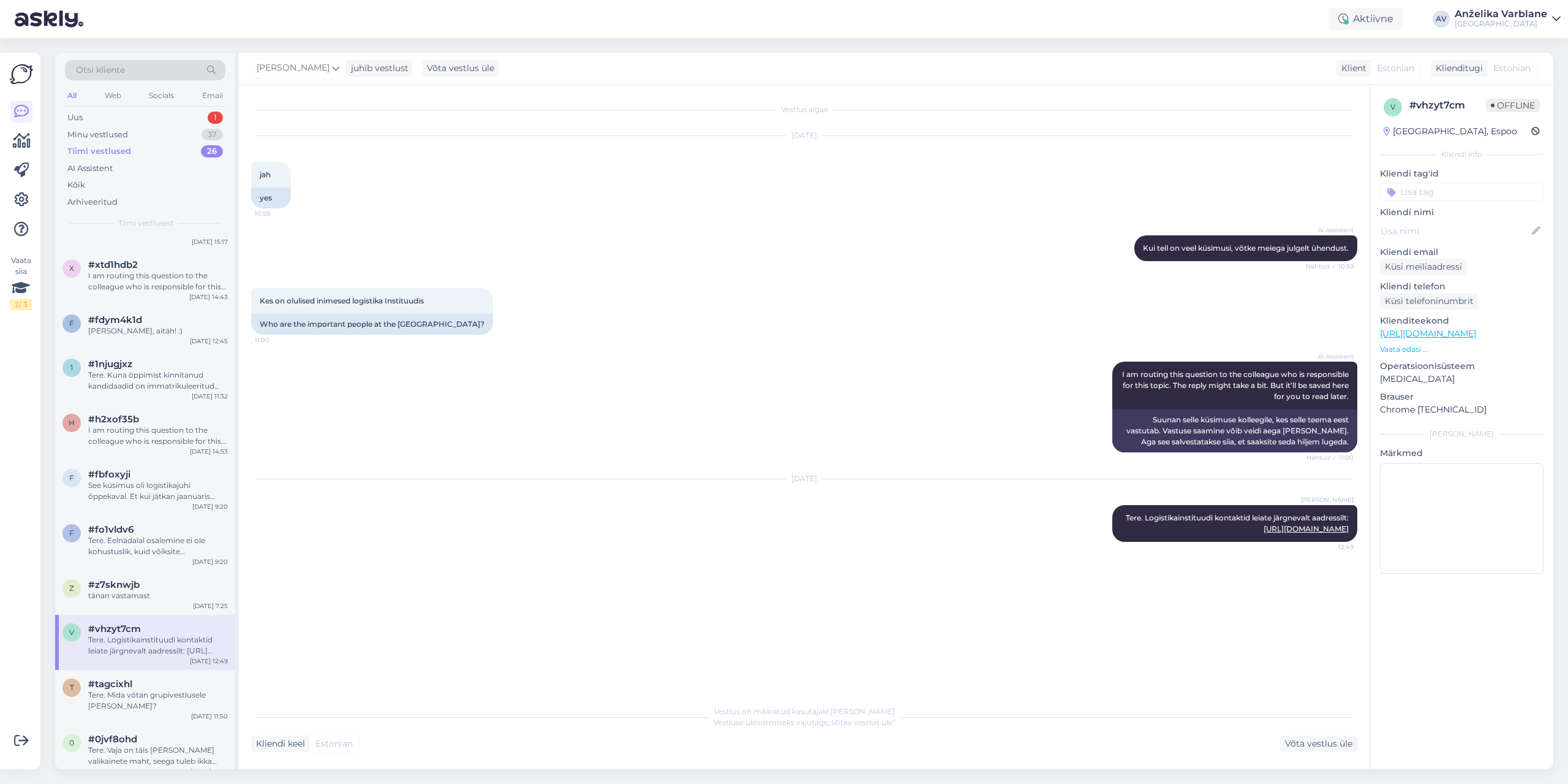
scroll to position [61, 0]
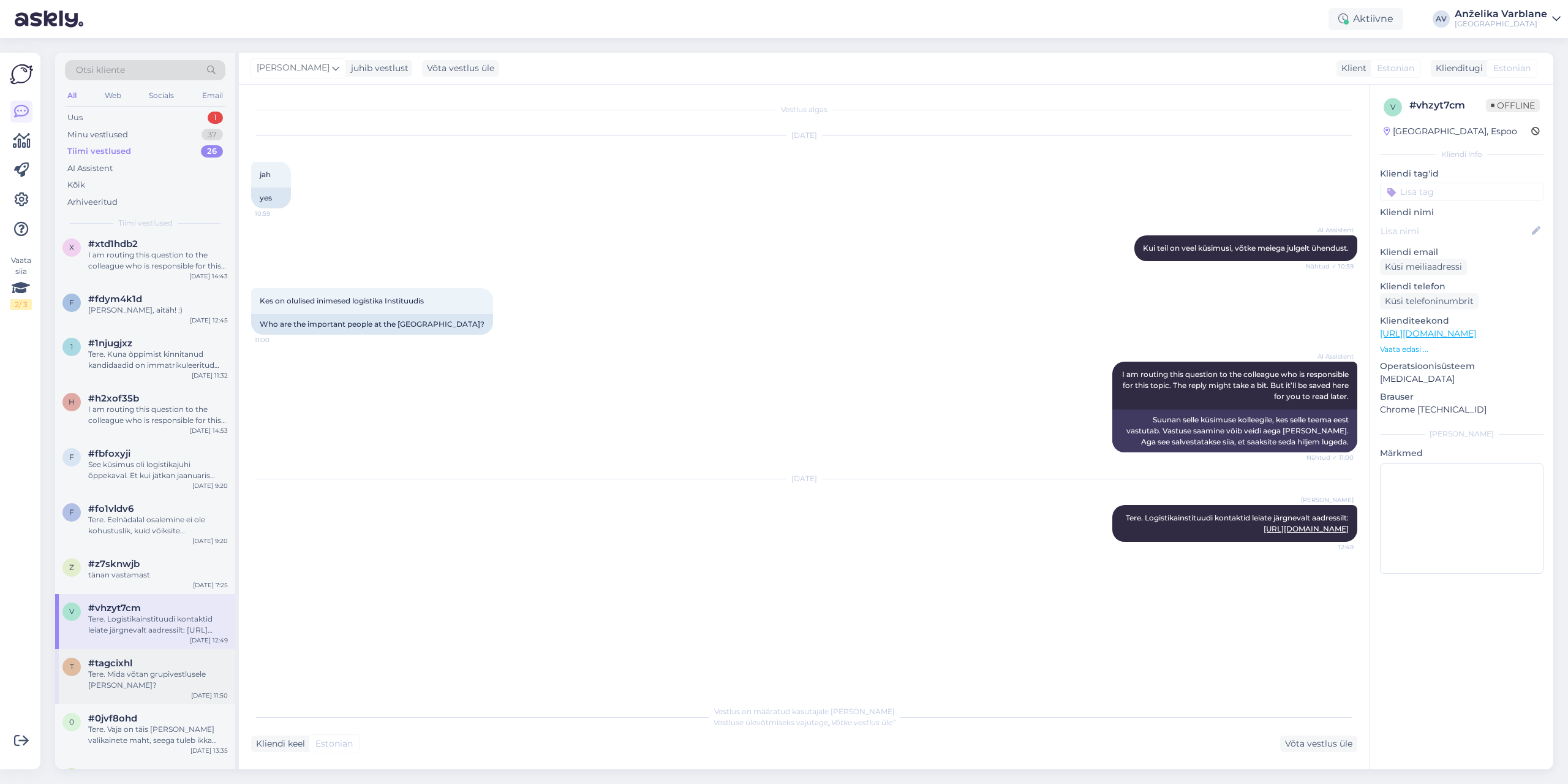
click at [157, 675] on div "Tere. Mida võtan grupivestlusele [PERSON_NAME]?" at bounding box center [158, 679] width 140 height 22
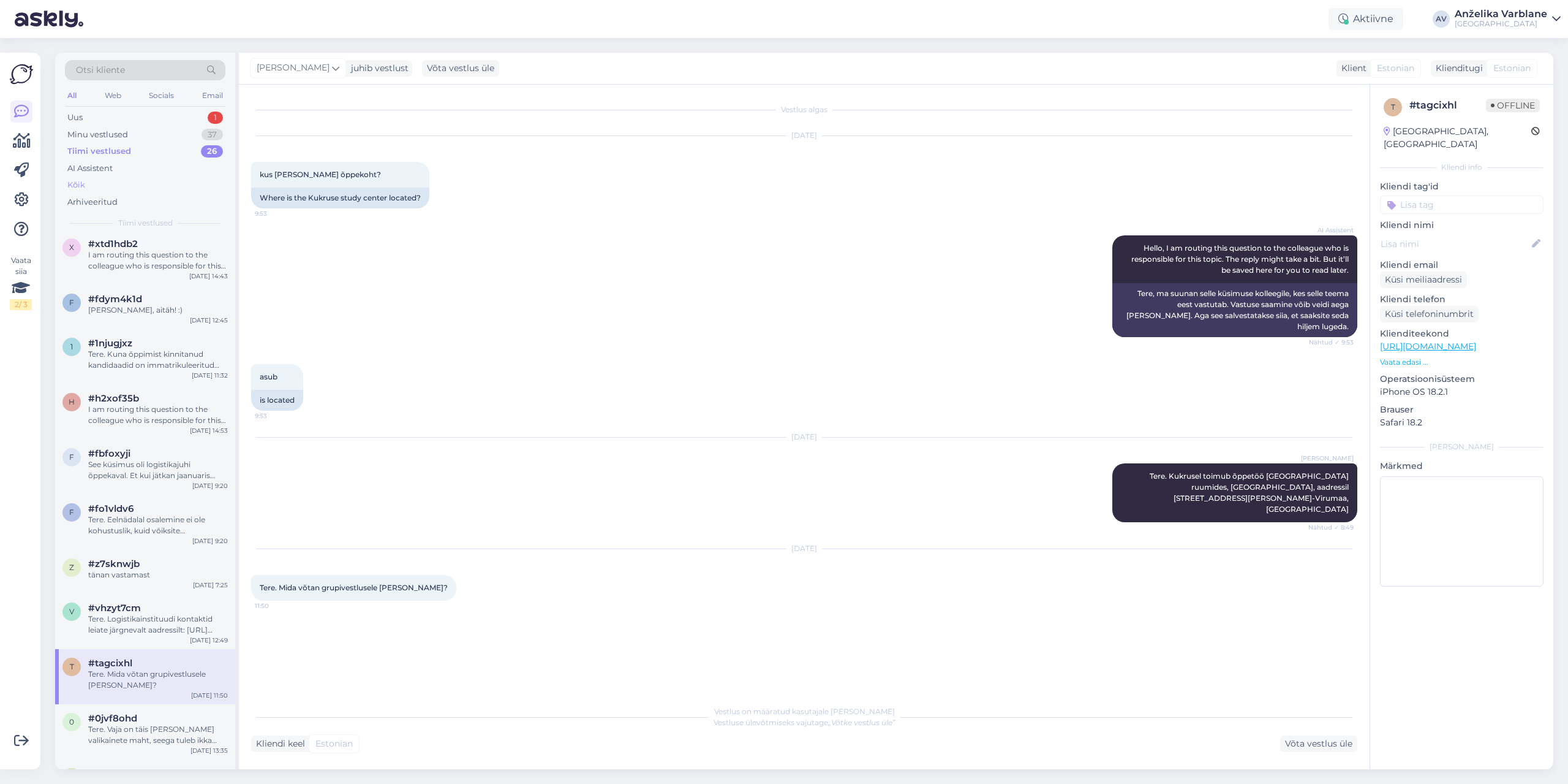
click at [99, 186] on div "Kõik" at bounding box center [145, 185] width 160 height 17
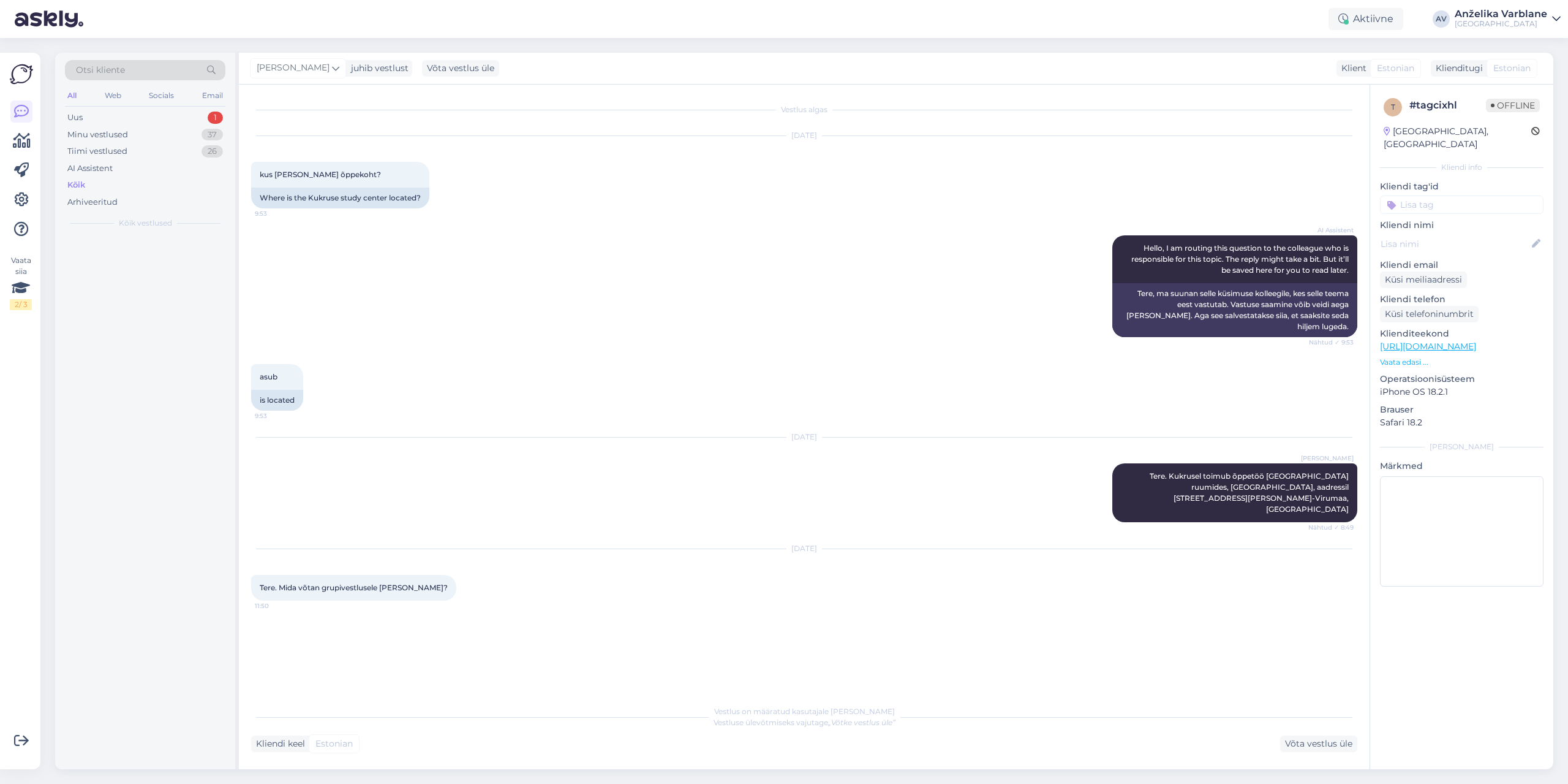
scroll to position [0, 0]
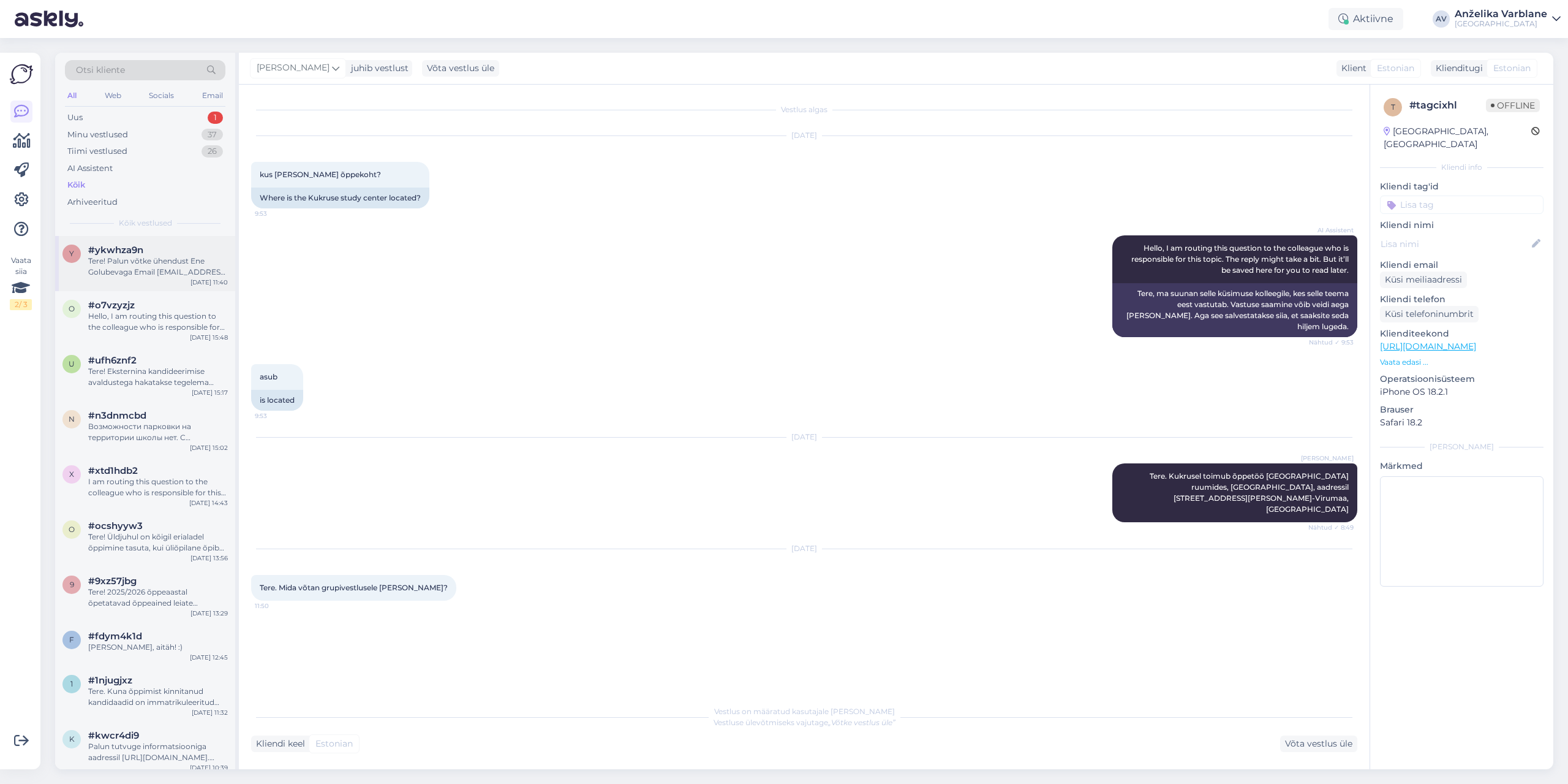
click at [168, 266] on div "Tere! Palun võtke ühendust Ene Golubevaga Email [EMAIL_ADDRESS][DOMAIN_NAME] Ph…" at bounding box center [158, 266] width 140 height 22
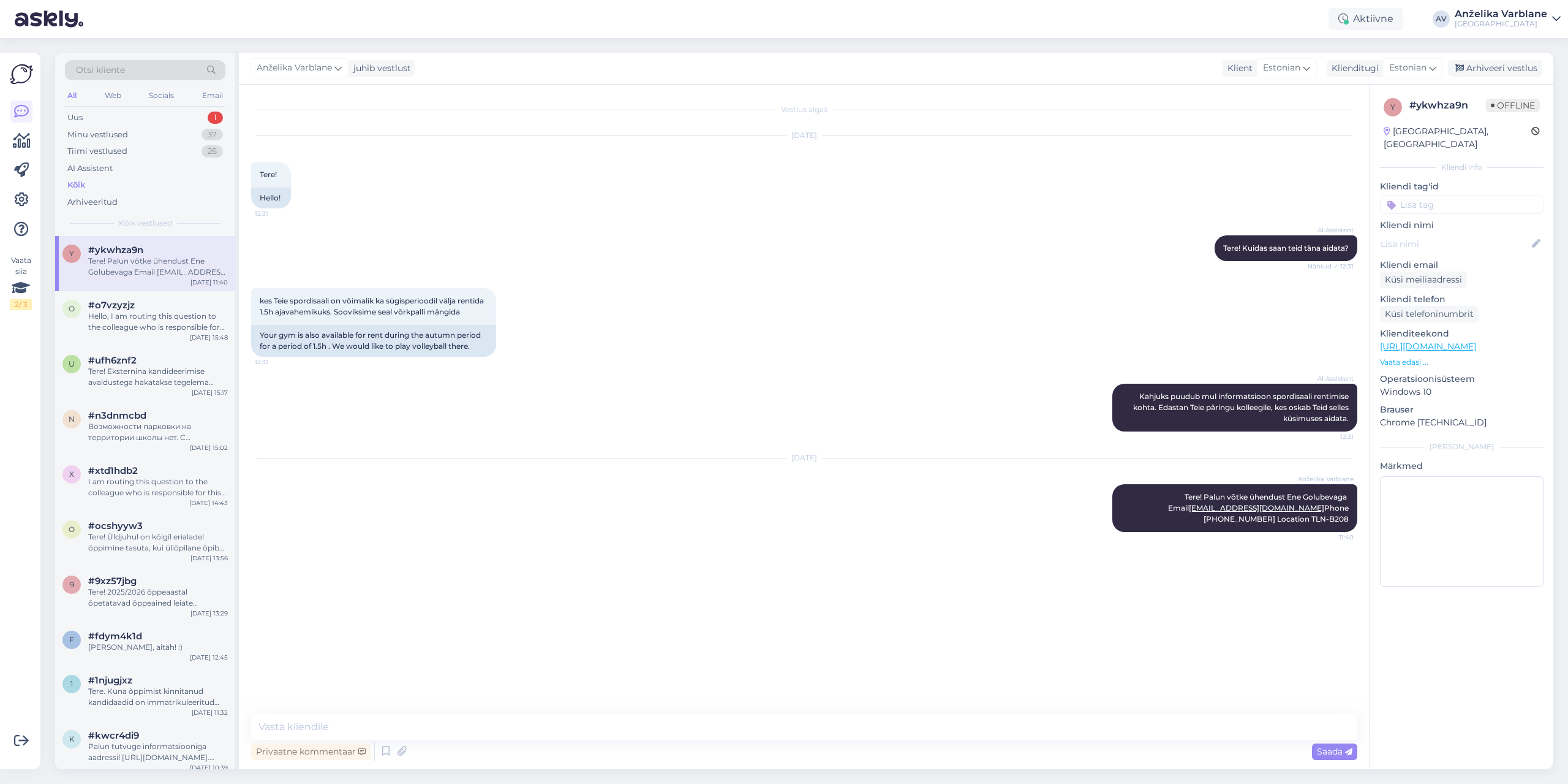
click at [1444, 133] on div "[GEOGRAPHIC_DATA], [GEOGRAPHIC_DATA]" at bounding box center [1458, 138] width 148 height 26
click at [1418, 356] on p "Vaata edasi ..." at bounding box center [1461, 362] width 164 height 11
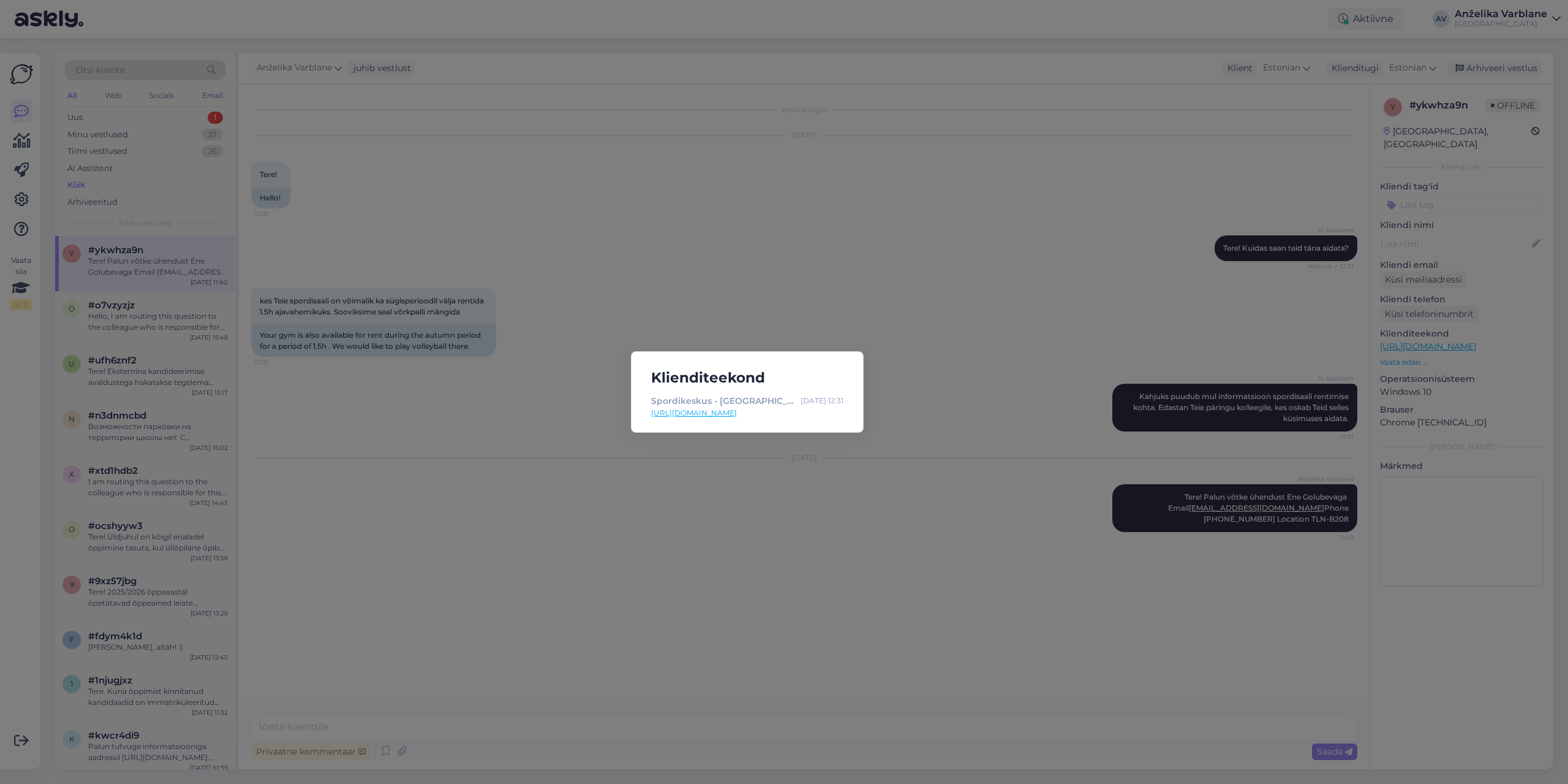
click at [1418, 352] on div "Klienditeekond Spordikeskus - [GEOGRAPHIC_DATA] [DATE] 12:31 [URL][DOMAIN_NAME]" at bounding box center [784, 392] width 1568 height 784
